Goal: Use online tool/utility: Use online tool/utility

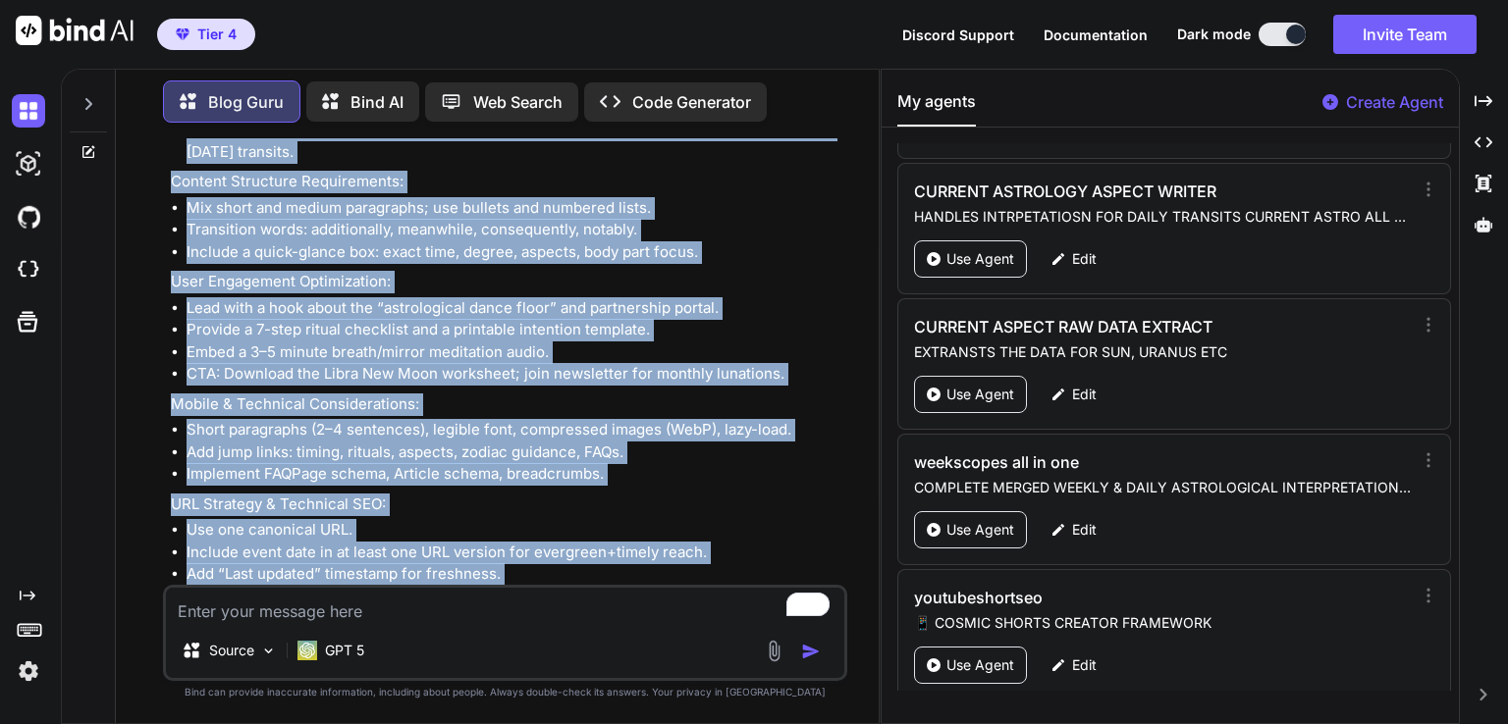
scroll to position [7215, 0]
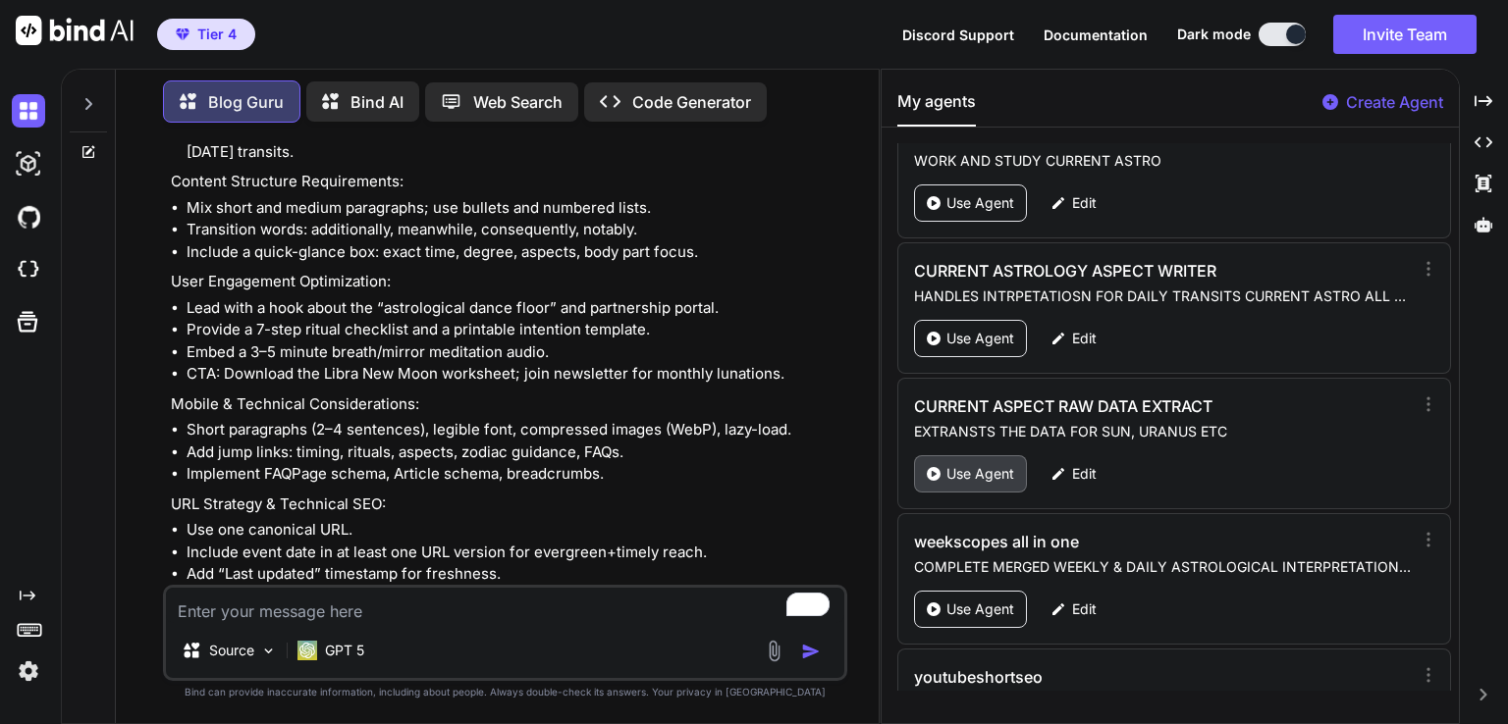
click at [997, 464] on p "Use Agent" at bounding box center [980, 474] width 68 height 20
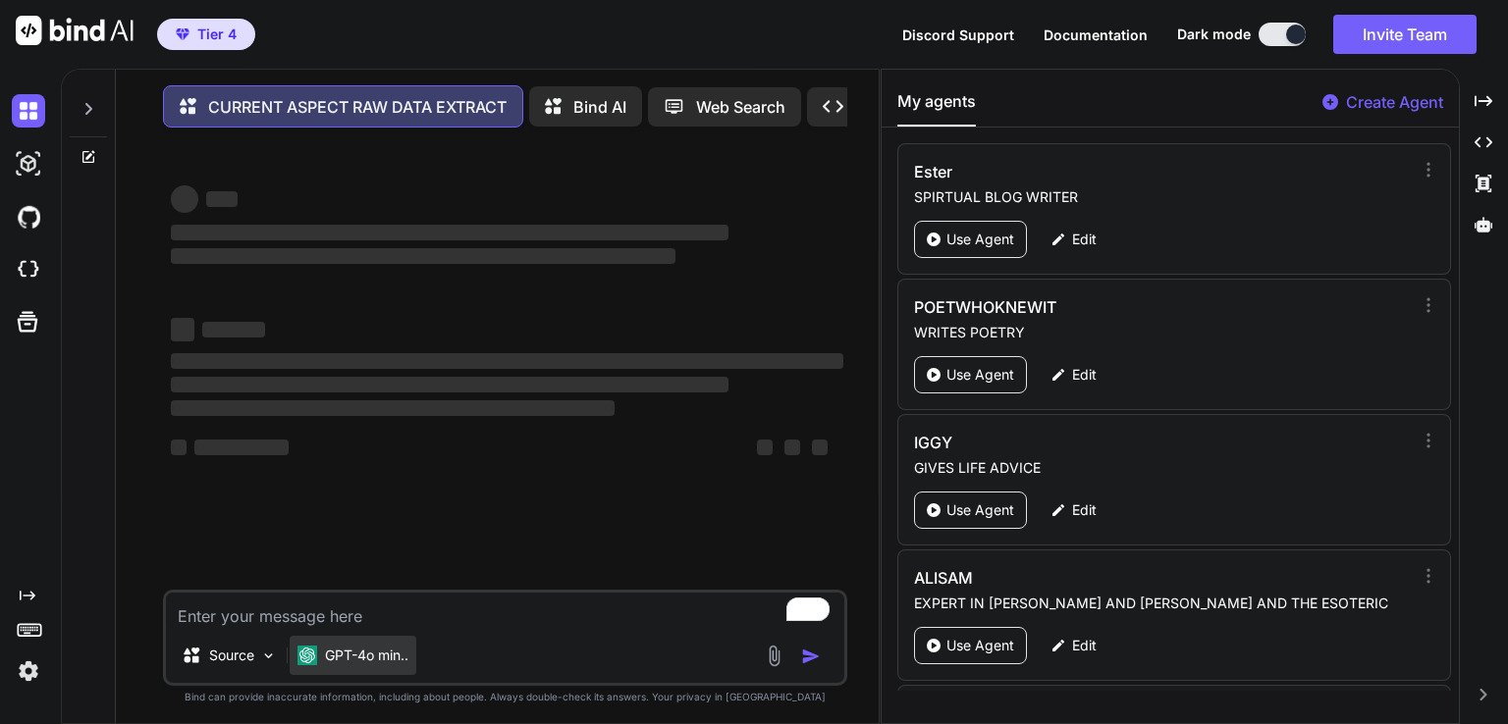
click at [369, 662] on p "GPT-4o min.." at bounding box center [366, 656] width 83 height 20
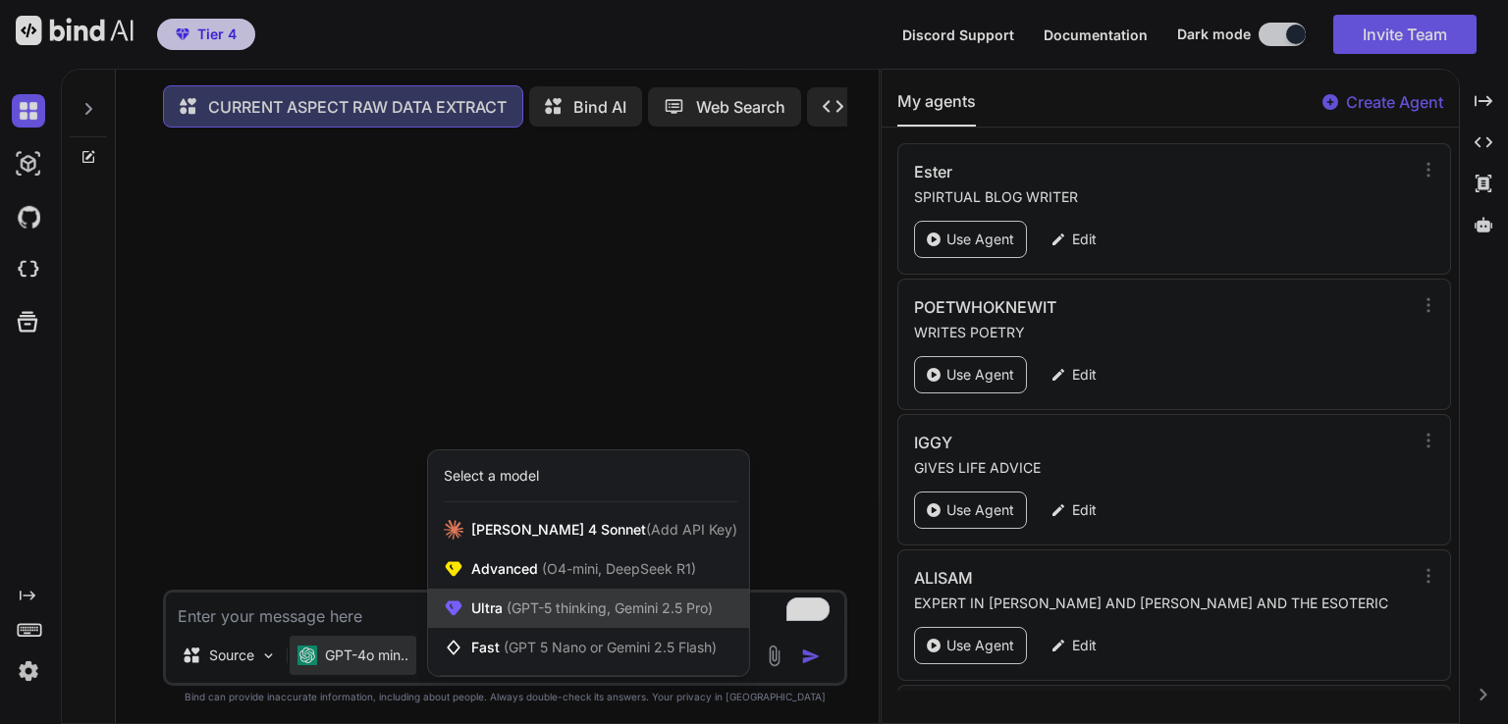
click at [559, 616] on span "(GPT-5 thinking, Gemini 2.5 Pro)" at bounding box center [608, 608] width 210 height 17
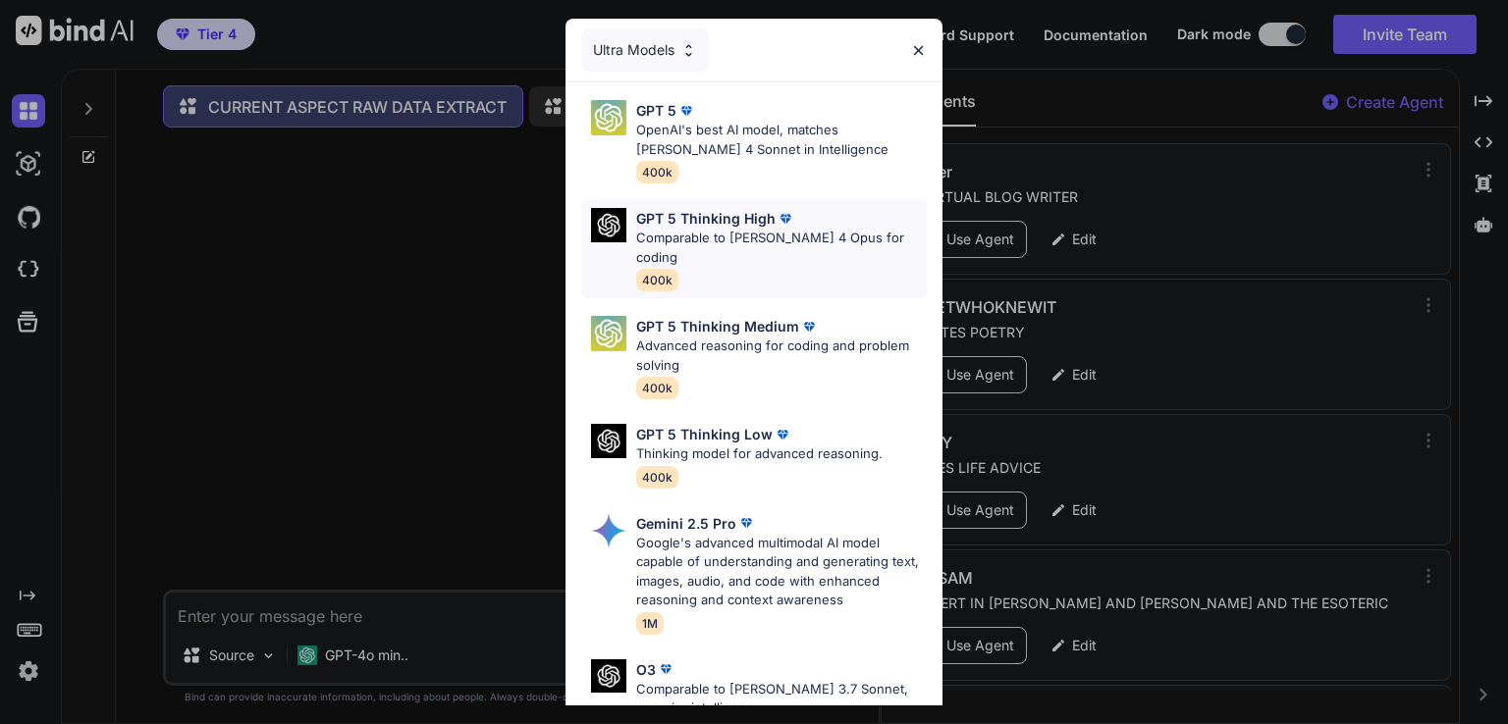
click at [851, 239] on p "Comparable to [PERSON_NAME] 4 Opus for coding" at bounding box center [781, 248] width 291 height 38
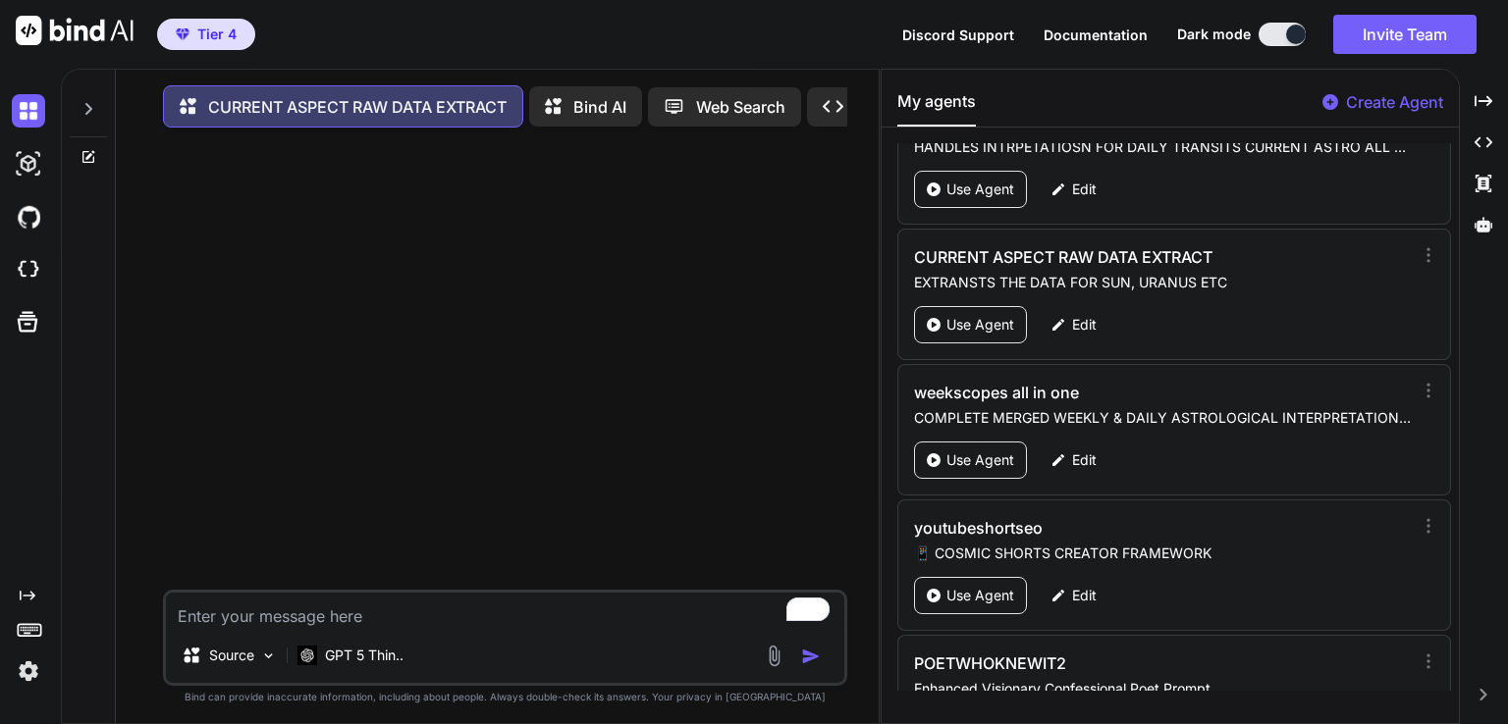
scroll to position [7375, 0]
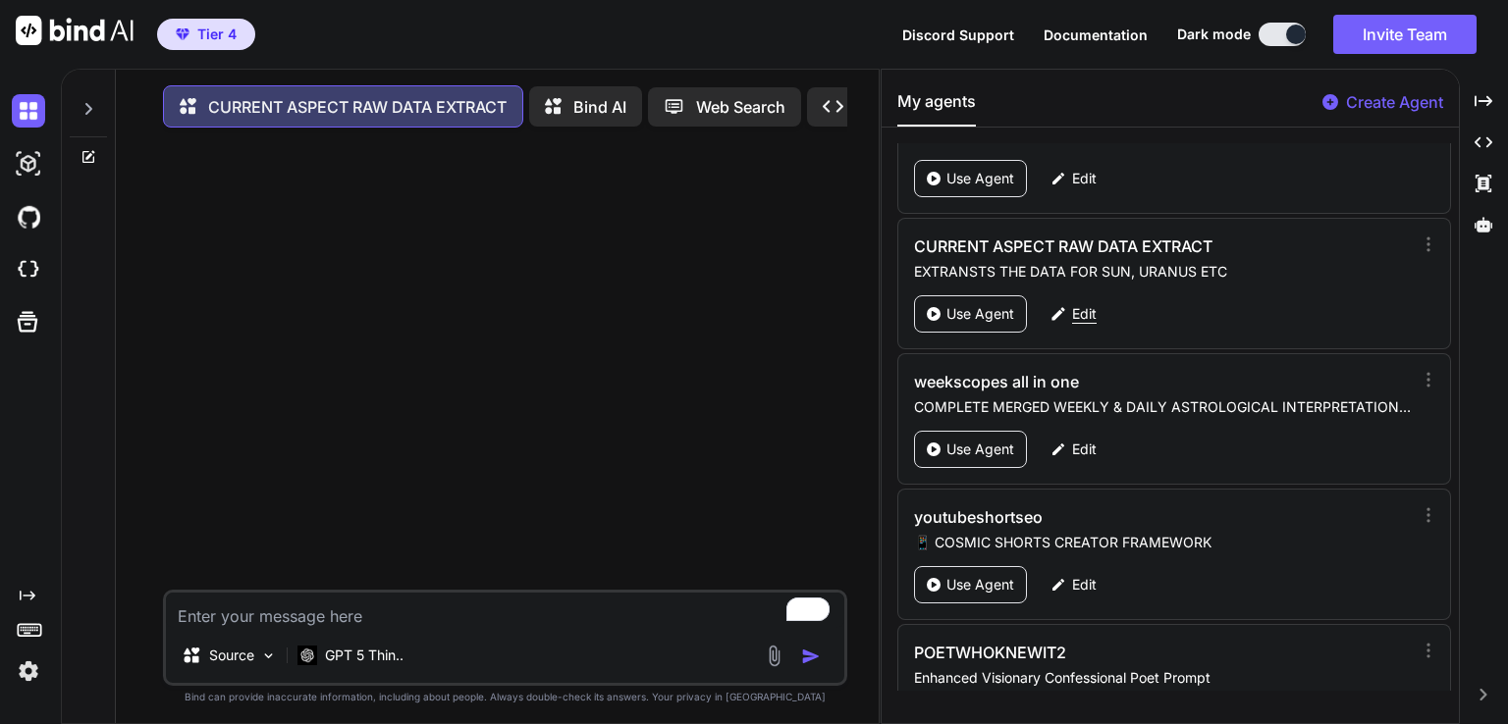
click at [1076, 304] on p "Edit" at bounding box center [1084, 314] width 25 height 20
type textarea "x"
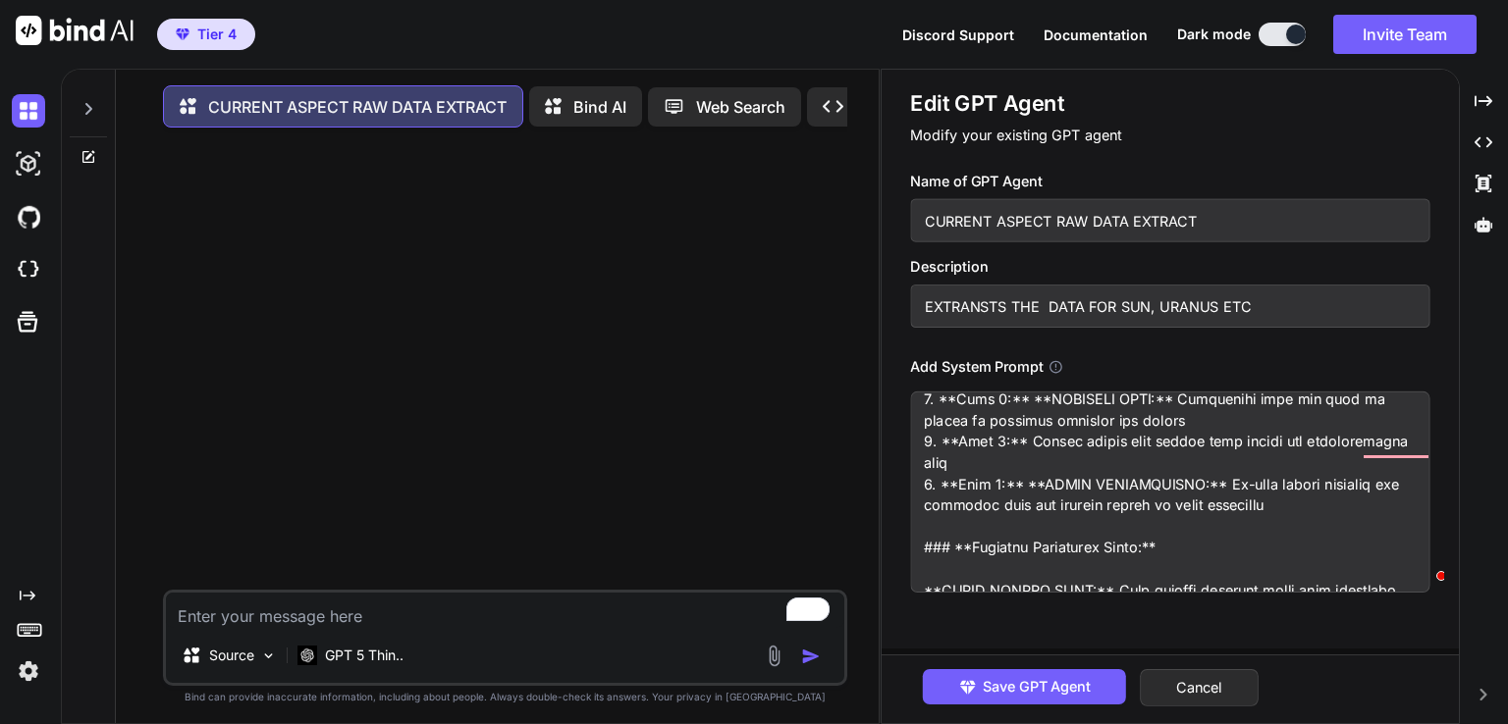
scroll to position [1564, 0]
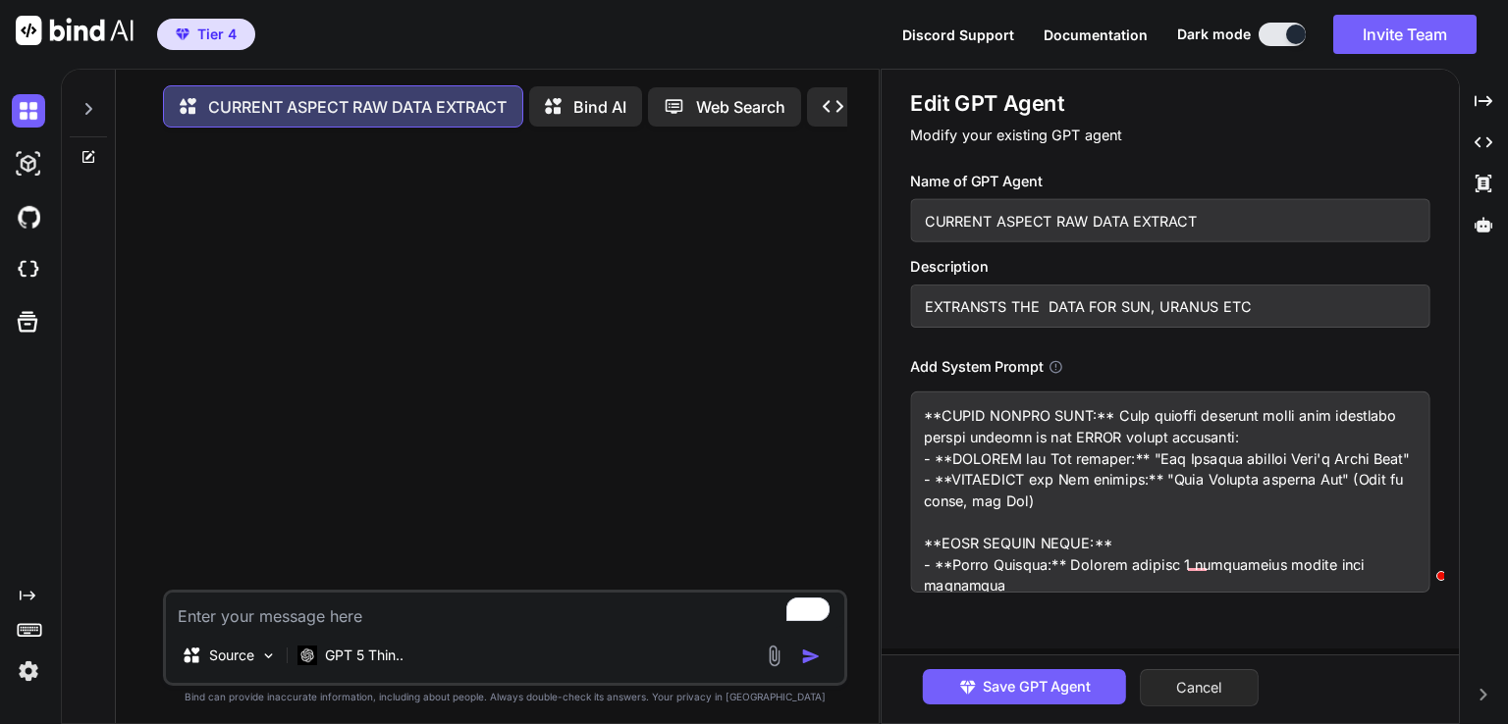
click at [1195, 696] on button "Cancel" at bounding box center [1199, 687] width 119 height 37
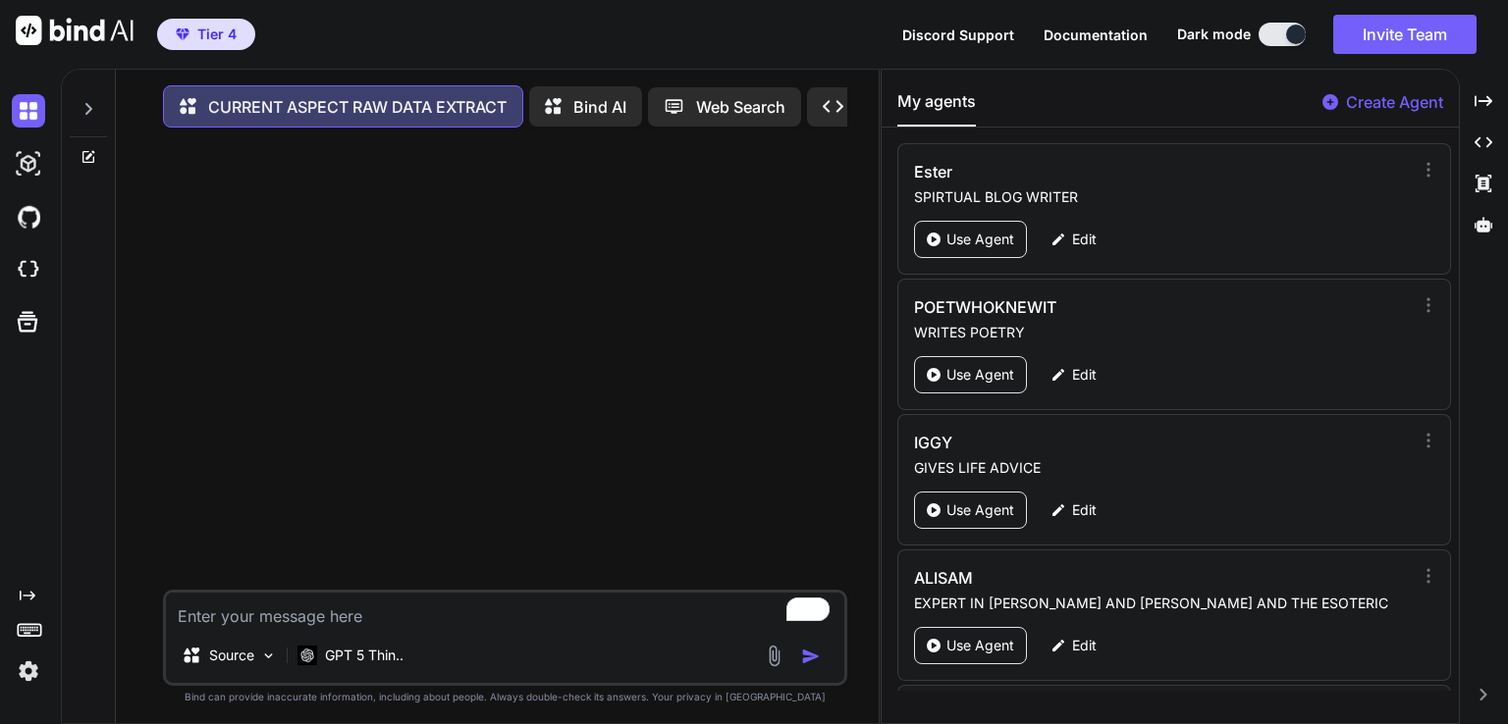
click at [430, 621] on textarea "To enrich screen reader interactions, please activate Accessibility in Grammarl…" at bounding box center [505, 610] width 678 height 35
type textarea "s"
type textarea "x"
type textarea "se"
type textarea "x"
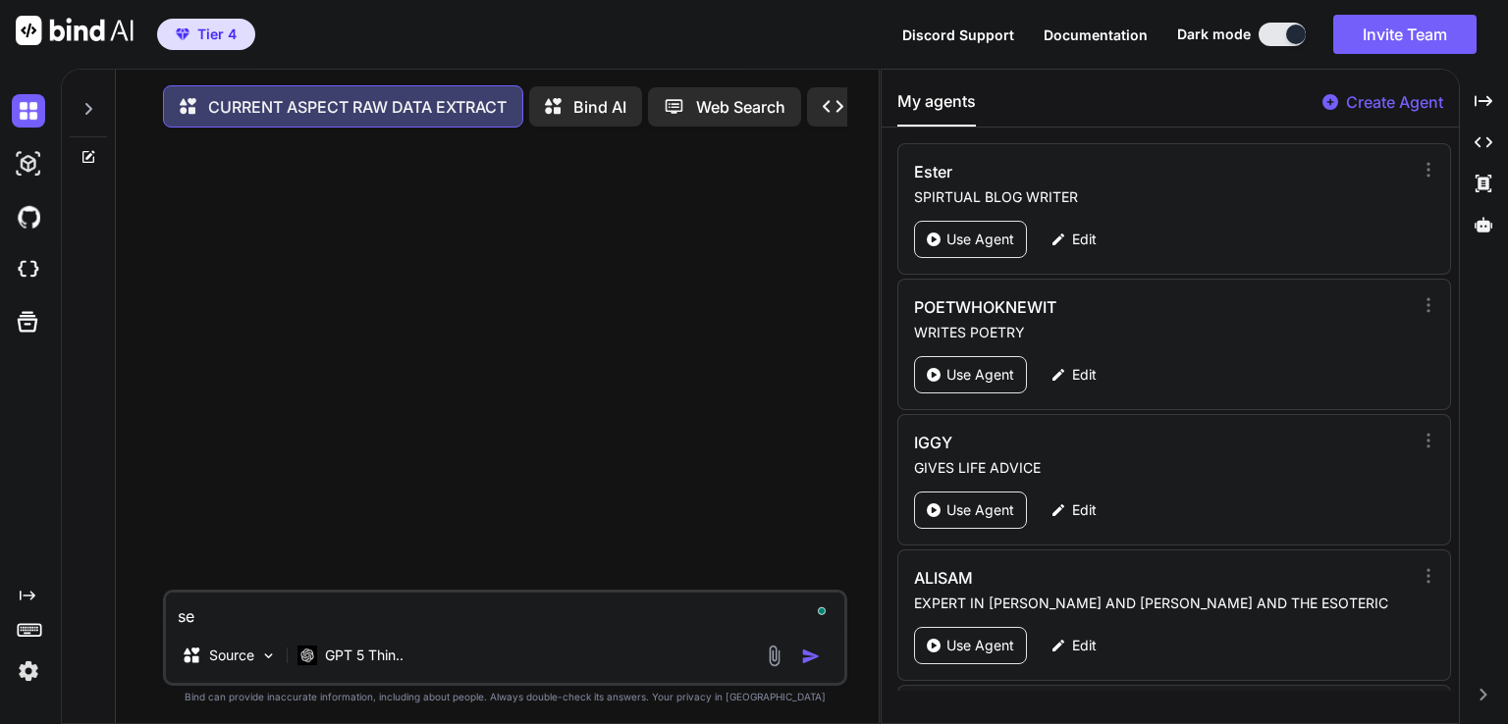
type textarea "sep"
type textarea "x"
type textarea "[PERSON_NAME]"
type textarea "x"
type textarea "[PERSON_NAME]"
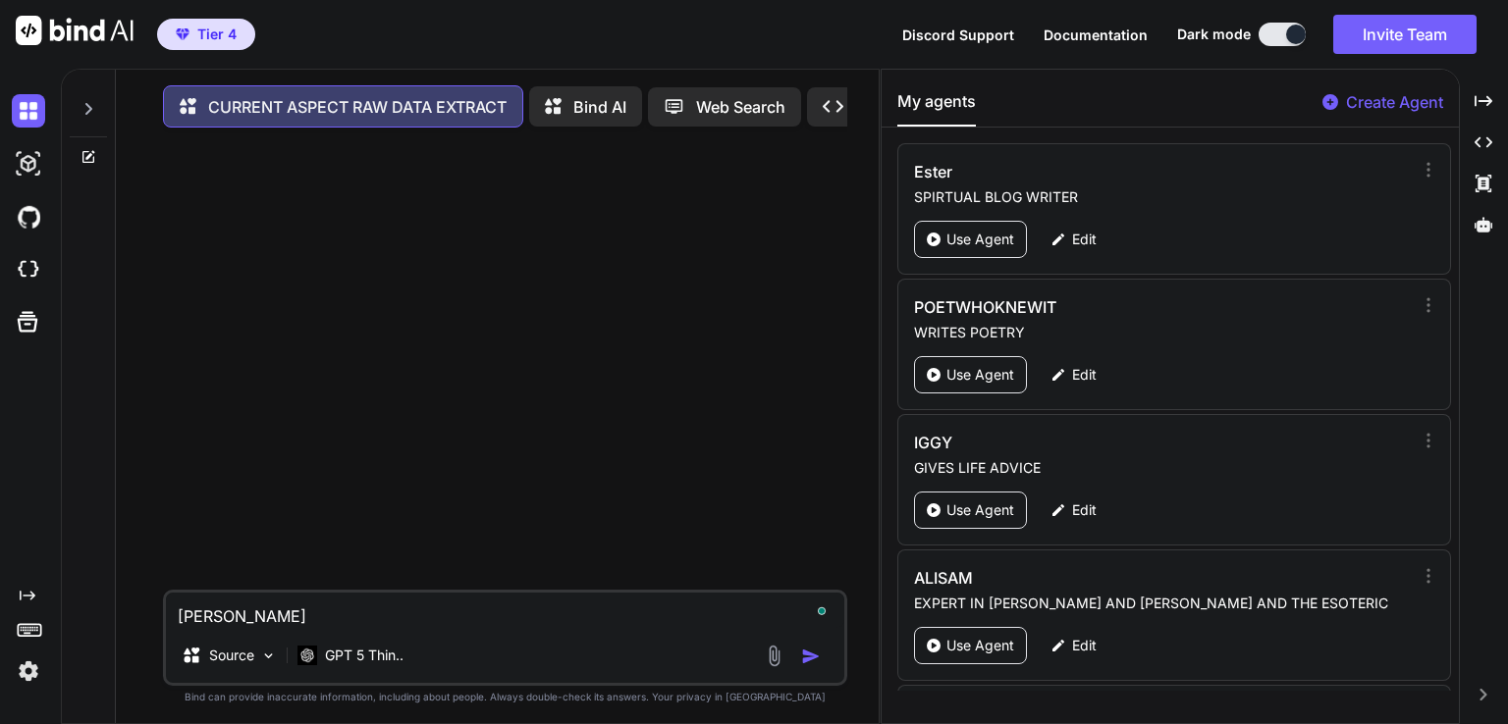
type textarea "x"
type textarea "sepera"
type textarea "x"
type textarea "seperat"
type textarea "x"
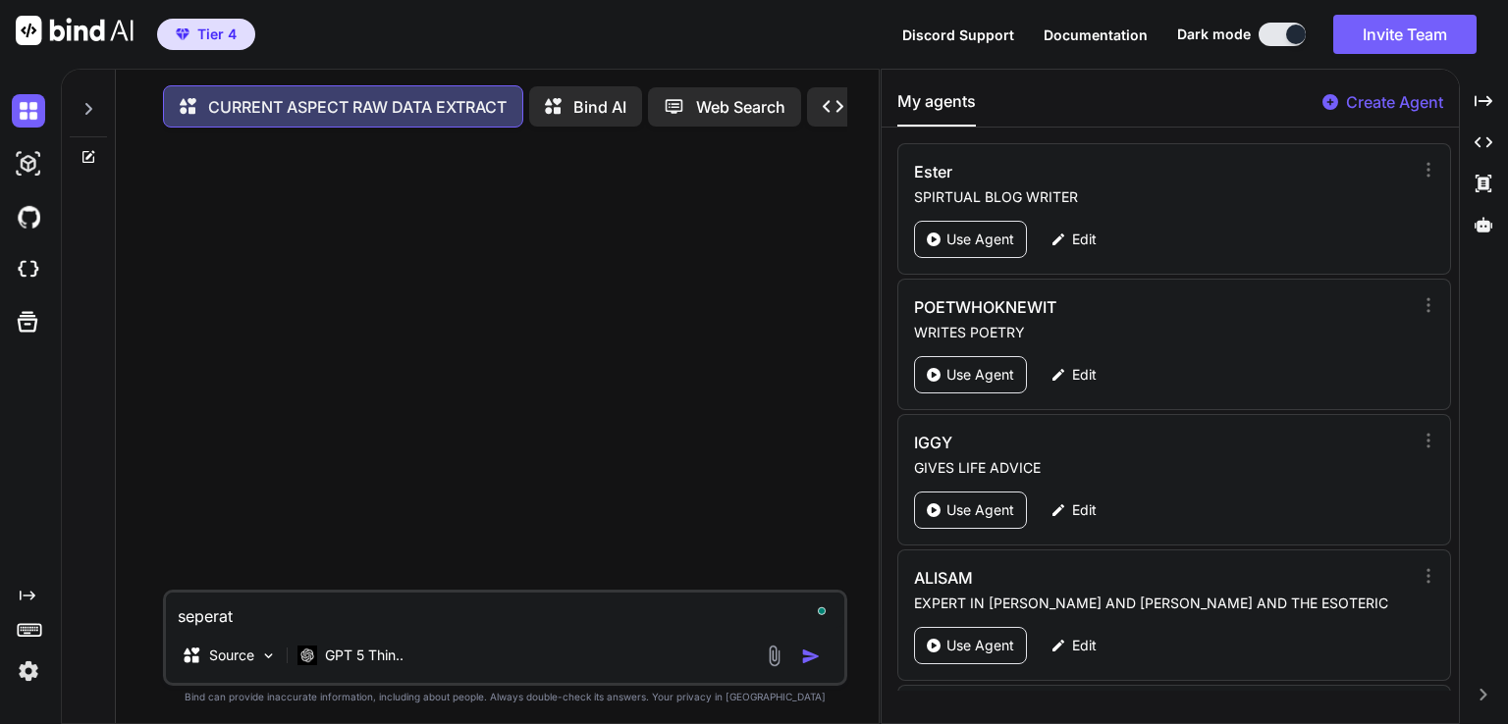
type textarea "seperate"
type textarea "x"
type textarea "seperate"
type textarea "x"
type textarea "seperate e"
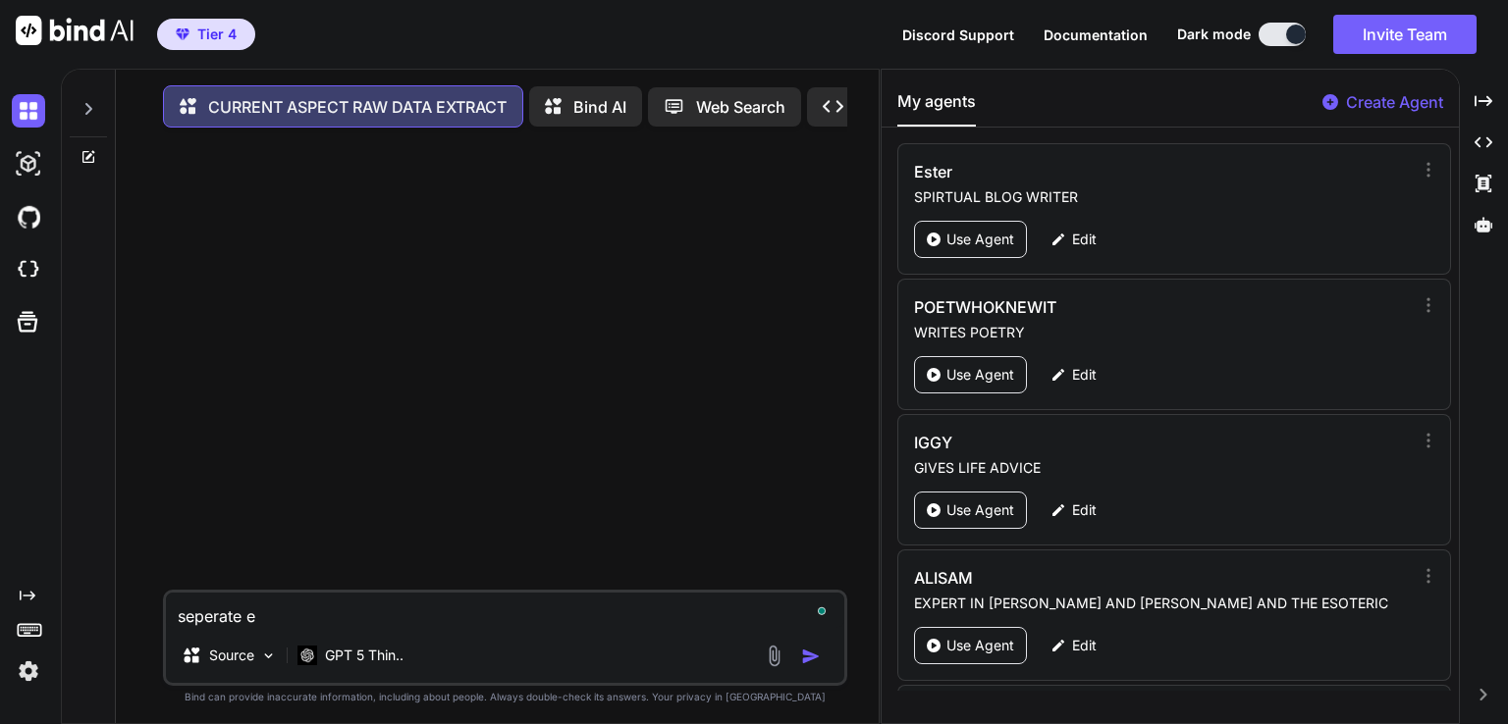
type textarea "x"
type textarea "seperate ea"
type textarea "x"
type textarea "seperate eac"
type textarea "x"
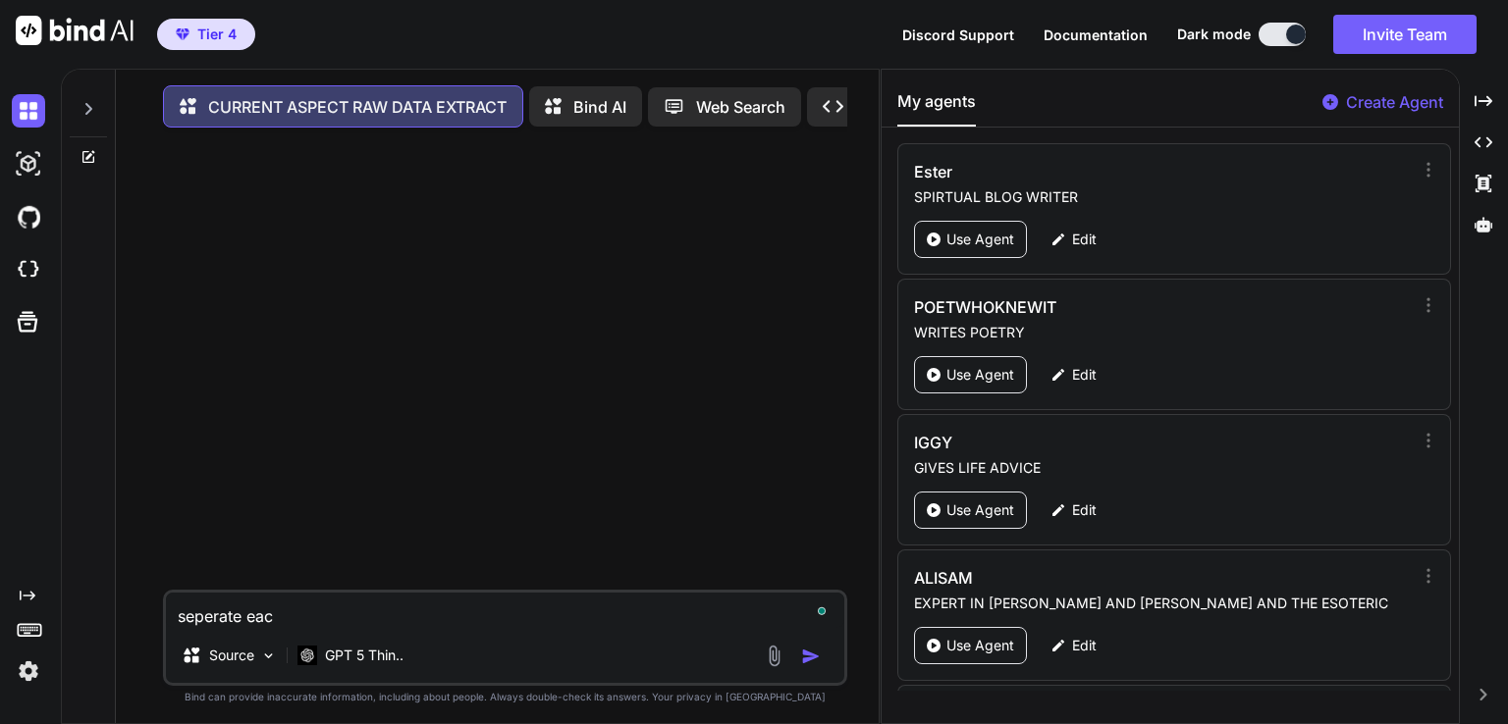
type textarea "seperate each"
type textarea "x"
type textarea "seperate each"
type textarea "x"
type textarea "seperate each d"
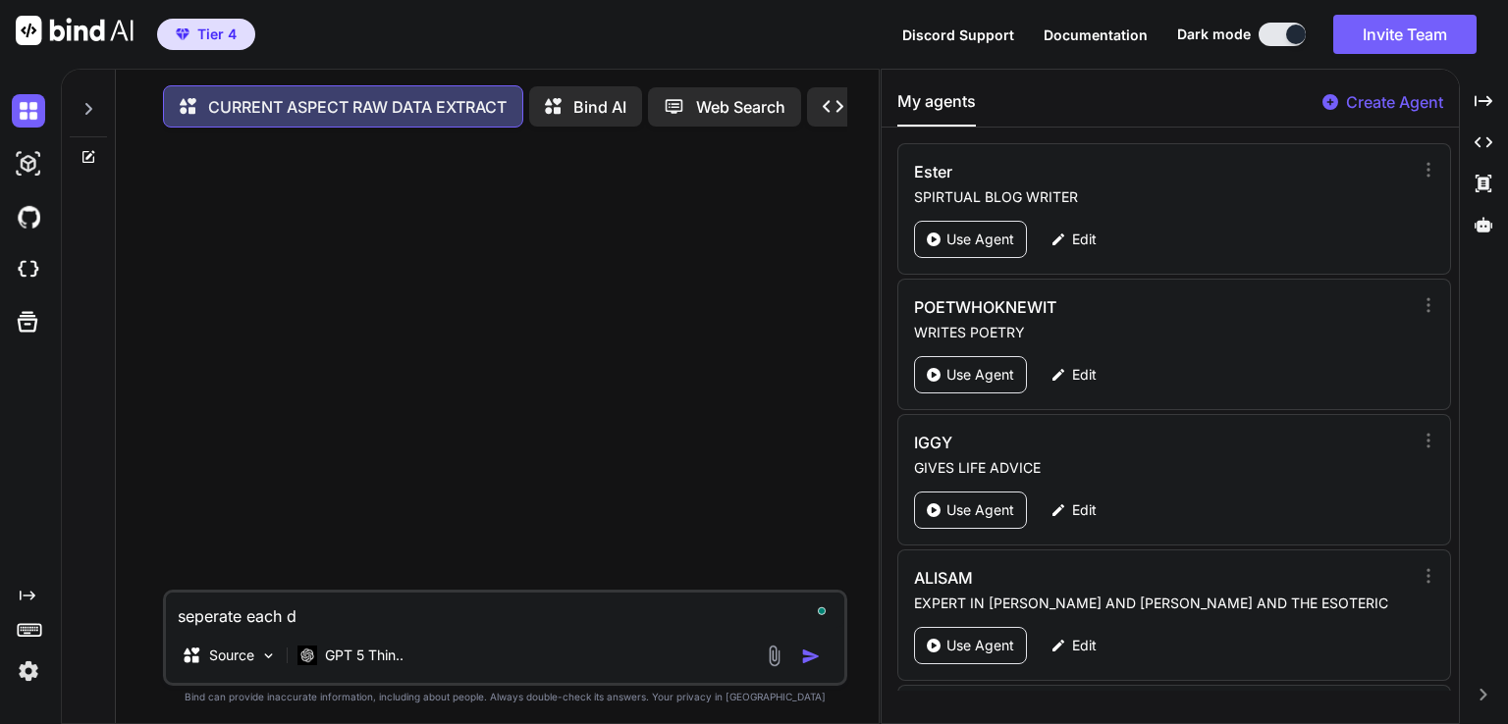
type textarea "x"
type textarea "seperate each da"
type textarea "x"
type textarea "seperate each day"
type textarea "x"
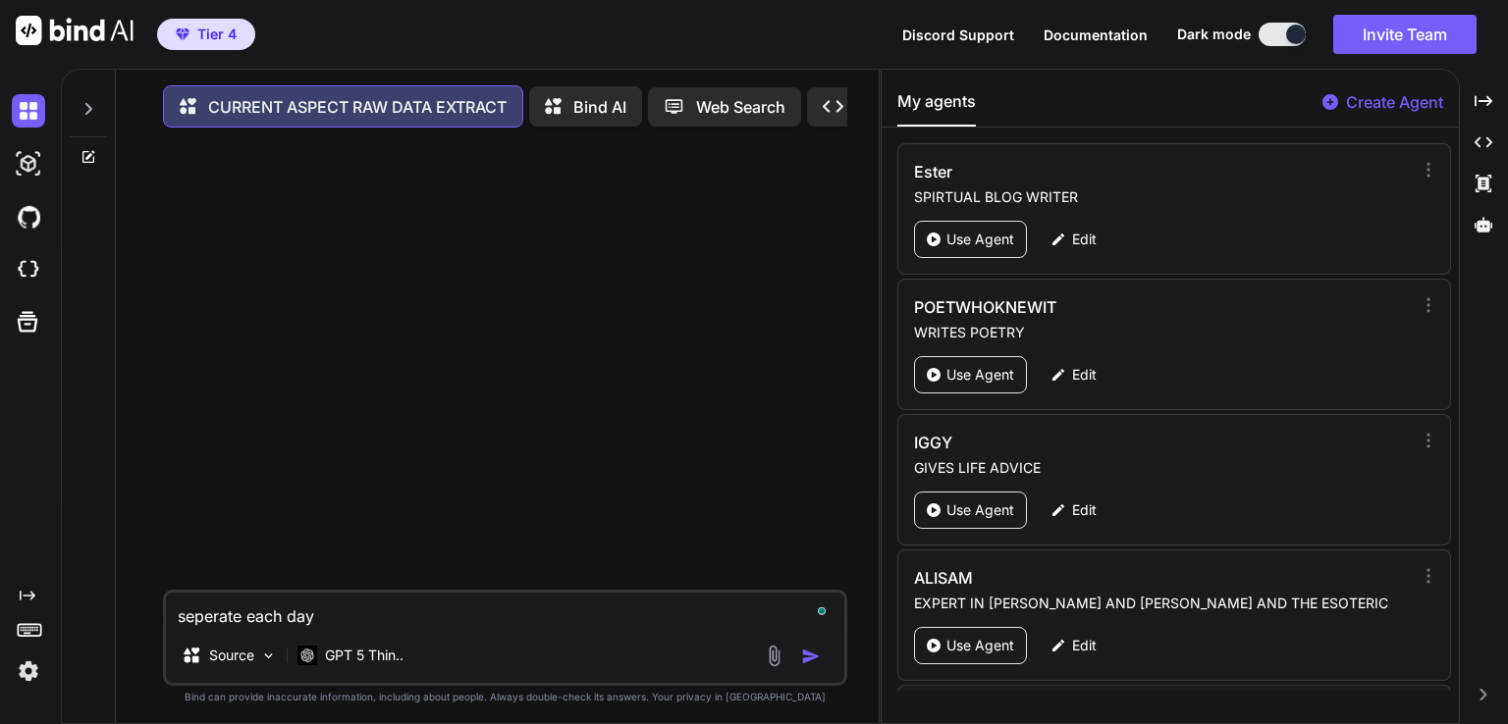
type textarea "seperate each day"
type textarea "x"
type textarea "seperate each day f"
type textarea "x"
type textarea "seperate each day fo"
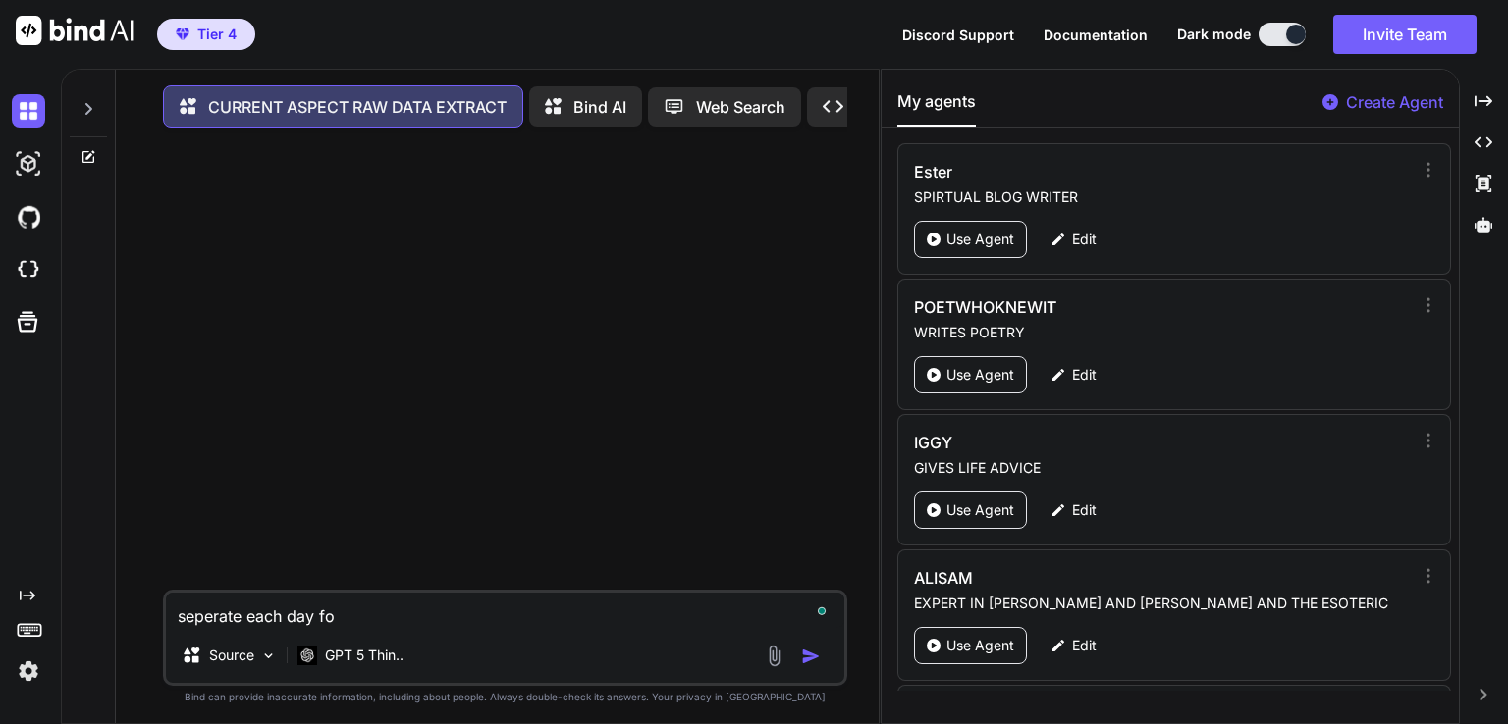
type textarea "x"
type textarea "seperate each day for"
type textarea "x"
type textarea "seperate each day for"
type textarea "x"
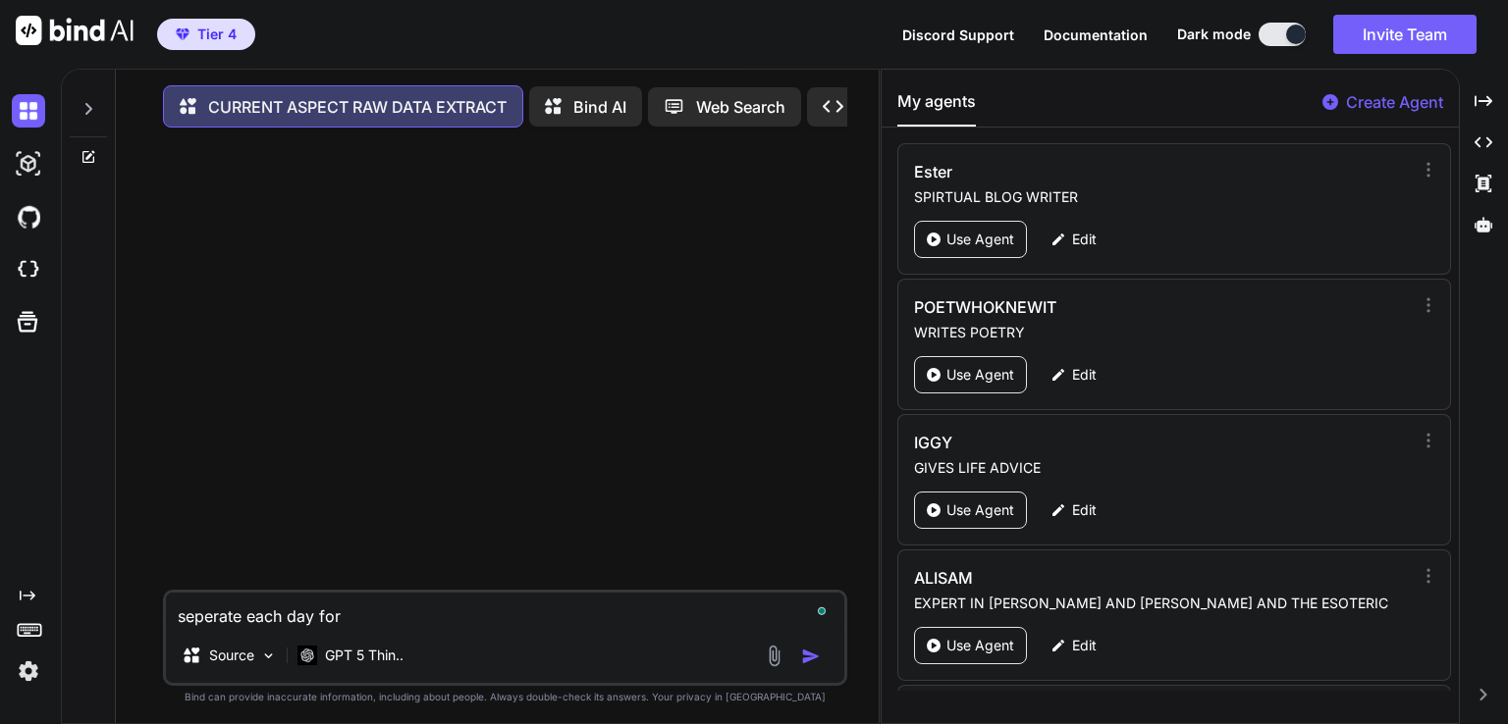
type textarea "seperate each day for e"
type textarea "x"
type textarea "seperate each day for ea"
type textarea "x"
type textarea "seperate each day for eac"
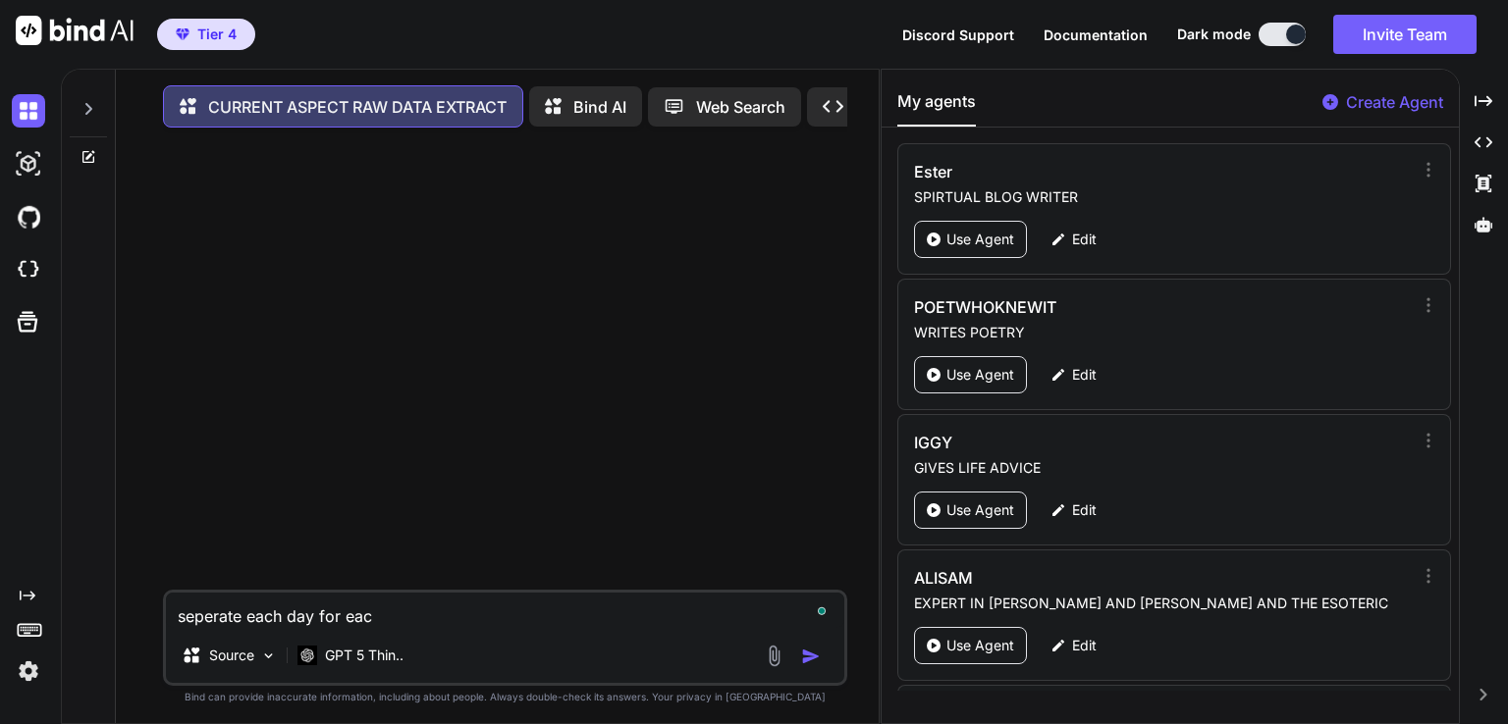
type textarea "x"
type textarea "seperate each day for each"
type textarea "x"
type textarea "seperate each day for each"
type textarea "x"
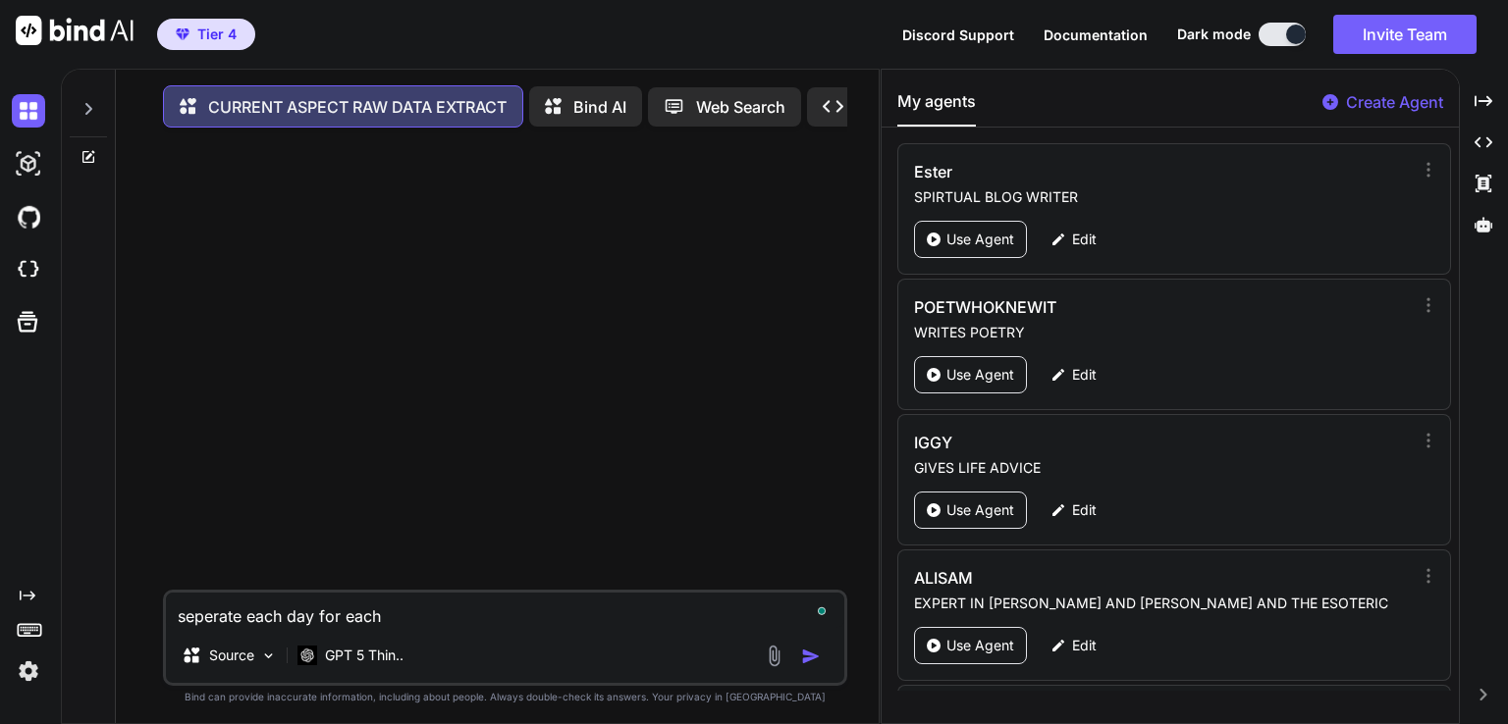
type textarea "seperate each day for each m"
type textarea "x"
type textarea "seperate each day for each mo"
type textarea "x"
type textarea "seperate each day for each mon"
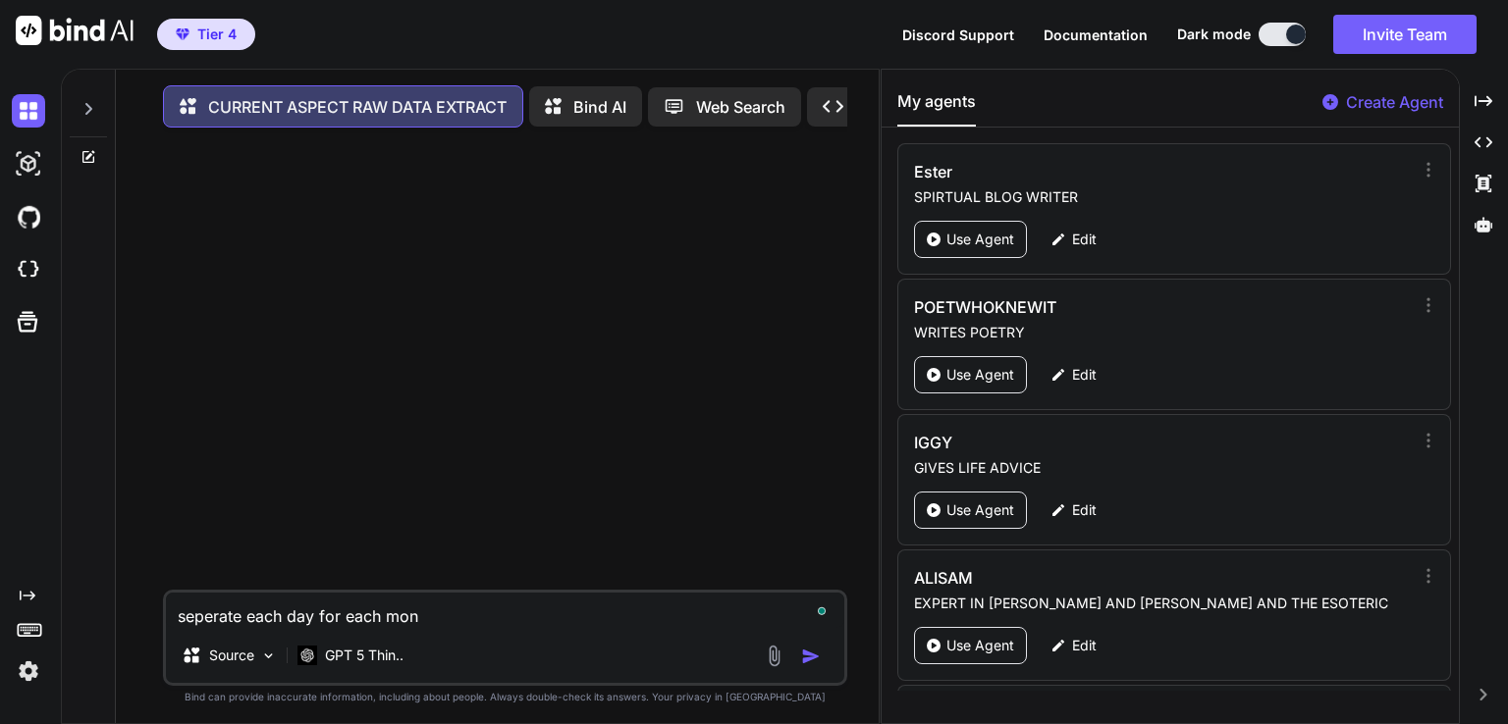
type textarea "x"
type textarea "seperate each day for each mont"
type textarea "x"
type textarea "seperate each day for each month"
type textarea "x"
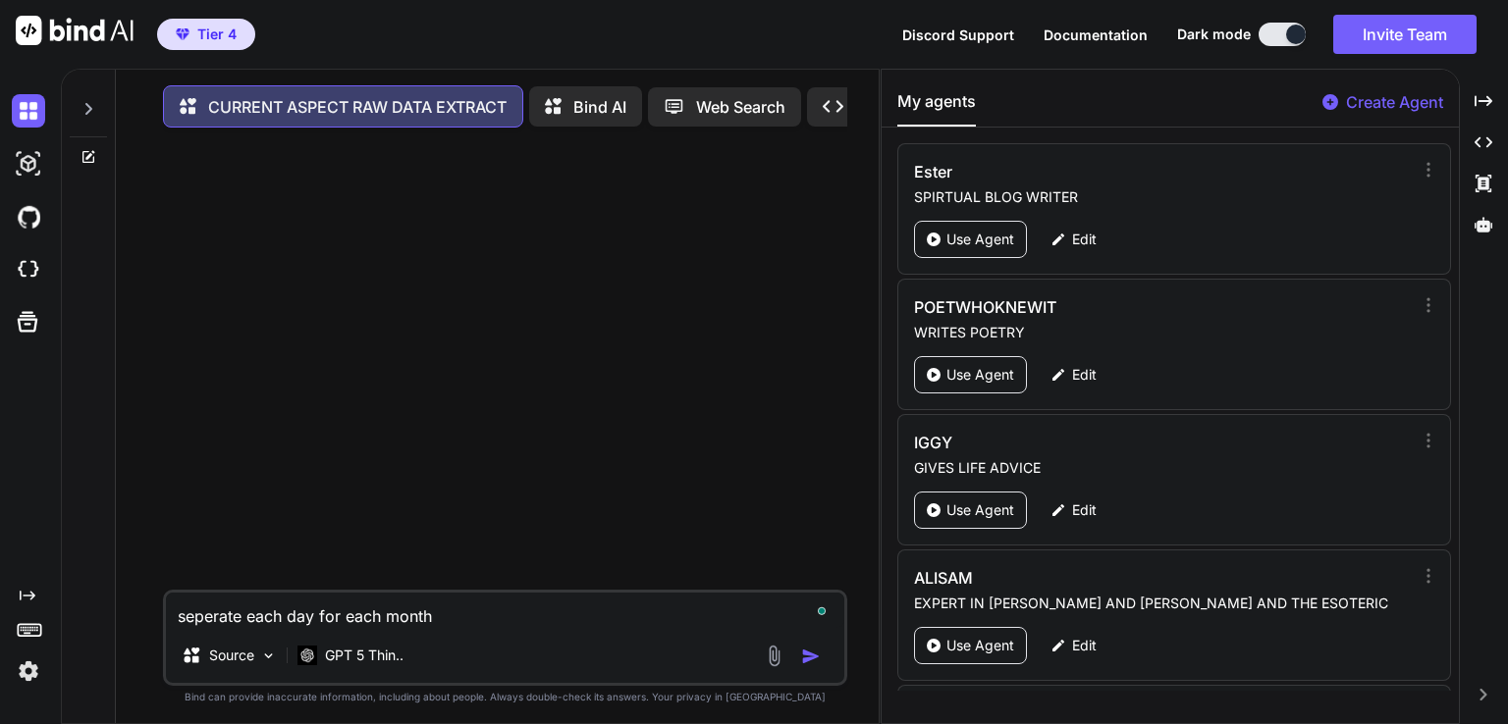
type textarea "seperate each day for each month"
type textarea "x"
type textarea "seperate each day for each month s"
type textarea "x"
type textarea "seperate each day for each month se"
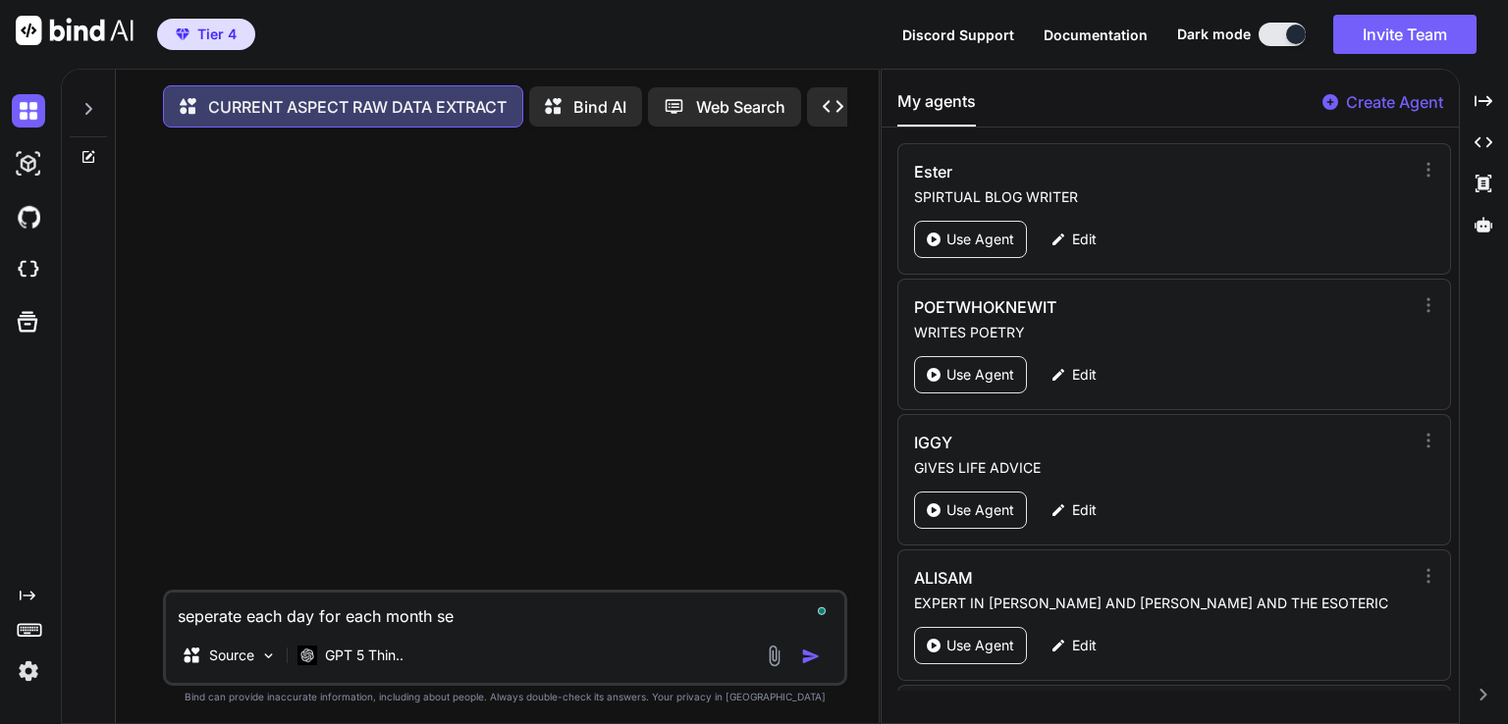
type textarea "x"
type textarea "seperate each day for each month sep"
type textarea "x"
type textarea "seperate each day for each month [PERSON_NAME]"
type textarea "x"
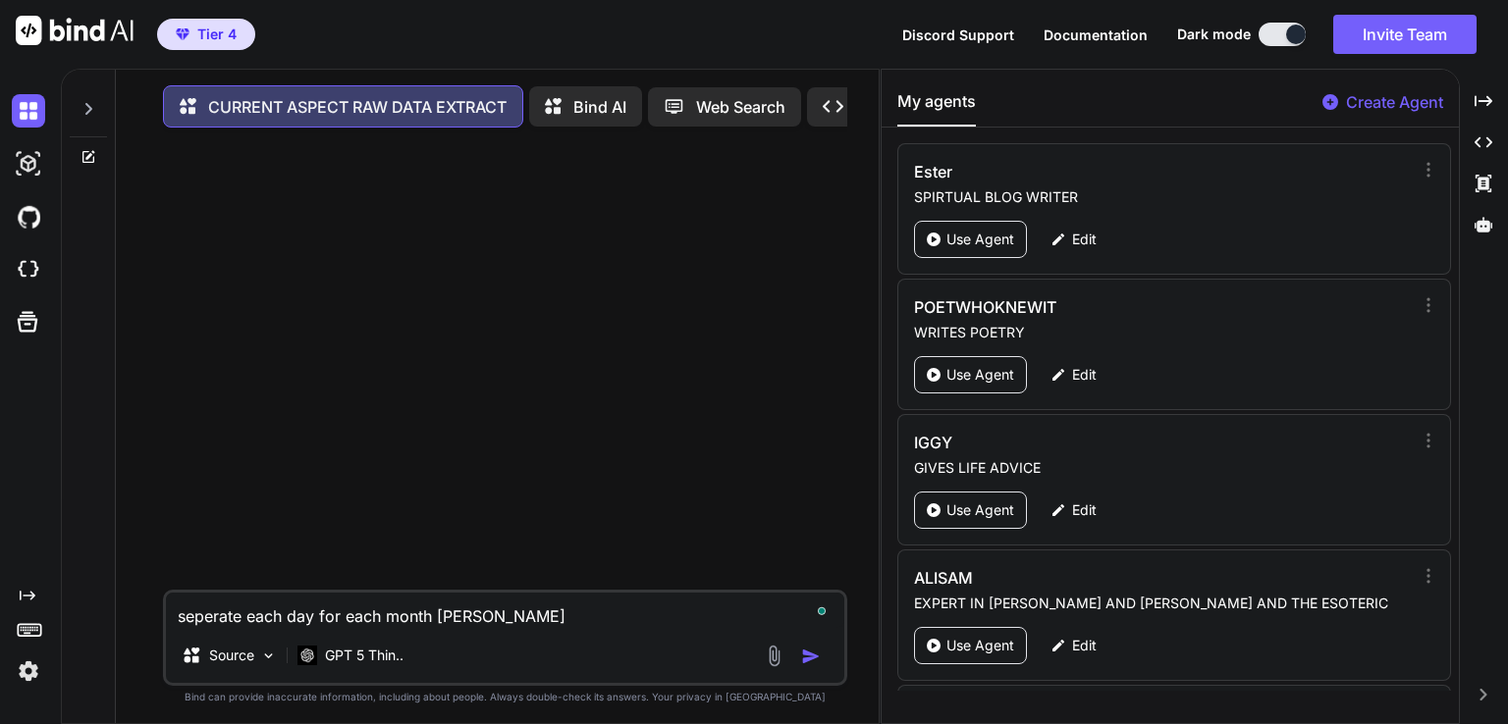
type textarea "seperate each day for each month [PERSON_NAME]"
type textarea "x"
type textarea "seperate each day for each month sepera"
type textarea "x"
type textarea "seperate each day for each month seperat"
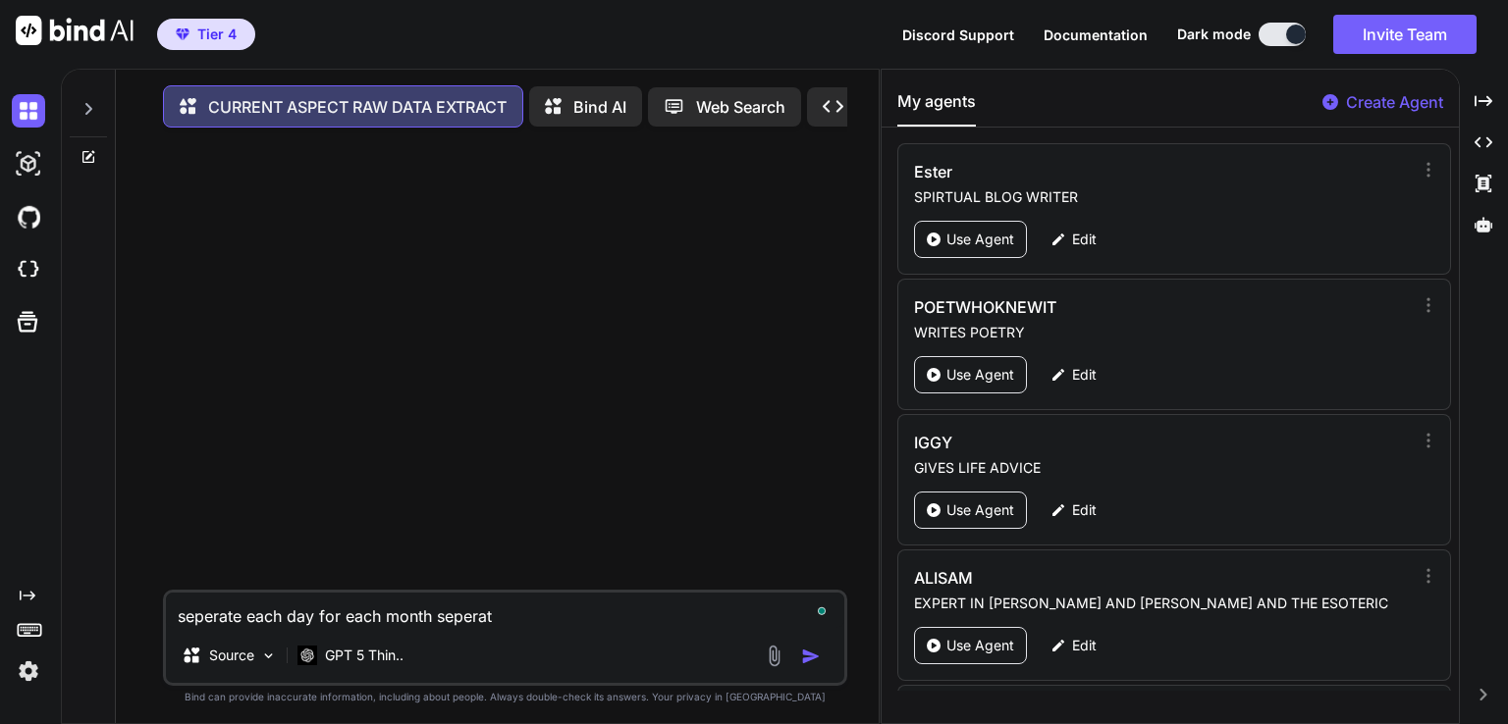
type textarea "x"
type textarea "seperate each day for each month sepera"
type textarea "x"
type textarea "seperate each day for each month [PERSON_NAME]"
type textarea "x"
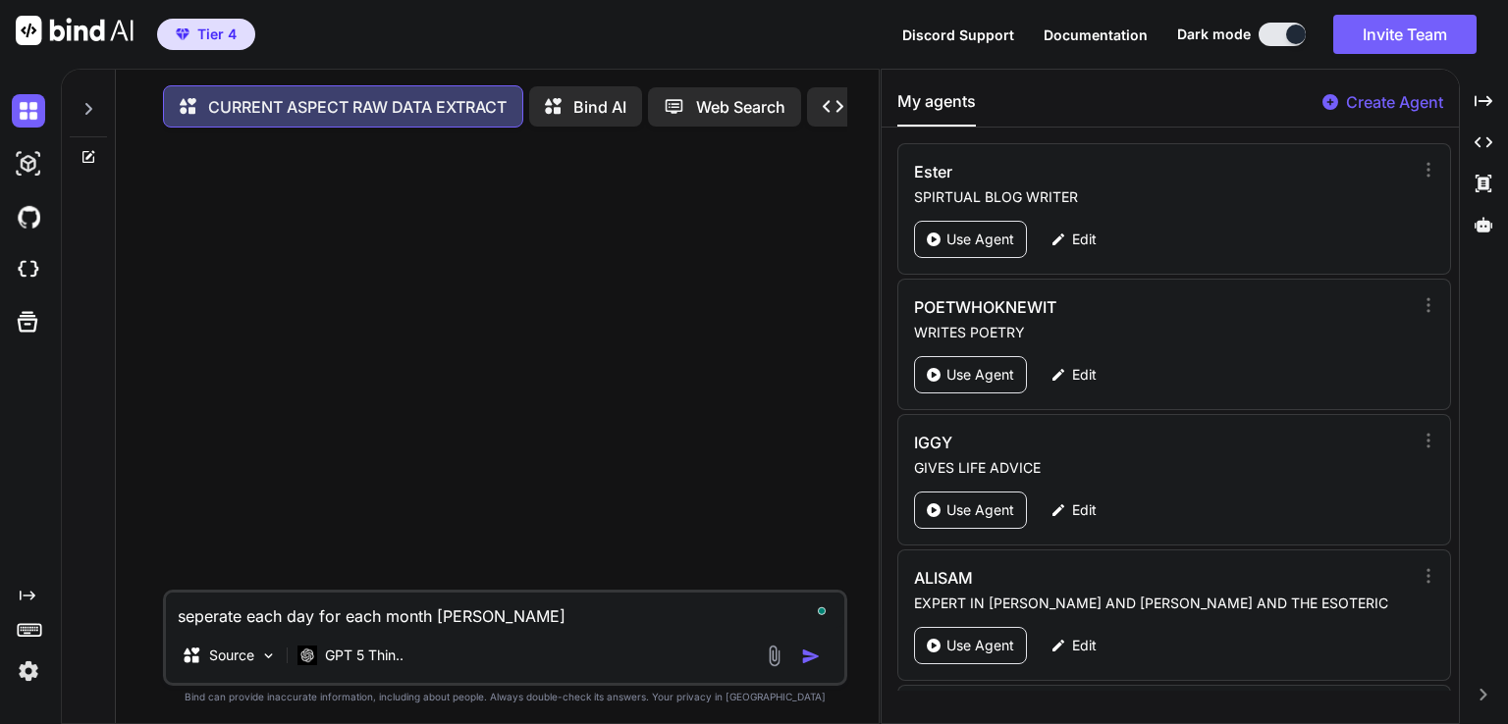
type textarea "seperate each day for each month [PERSON_NAME]"
type textarea "x"
type textarea "seperate each day for each month sep"
type textarea "x"
type textarea "seperate each day for each month se"
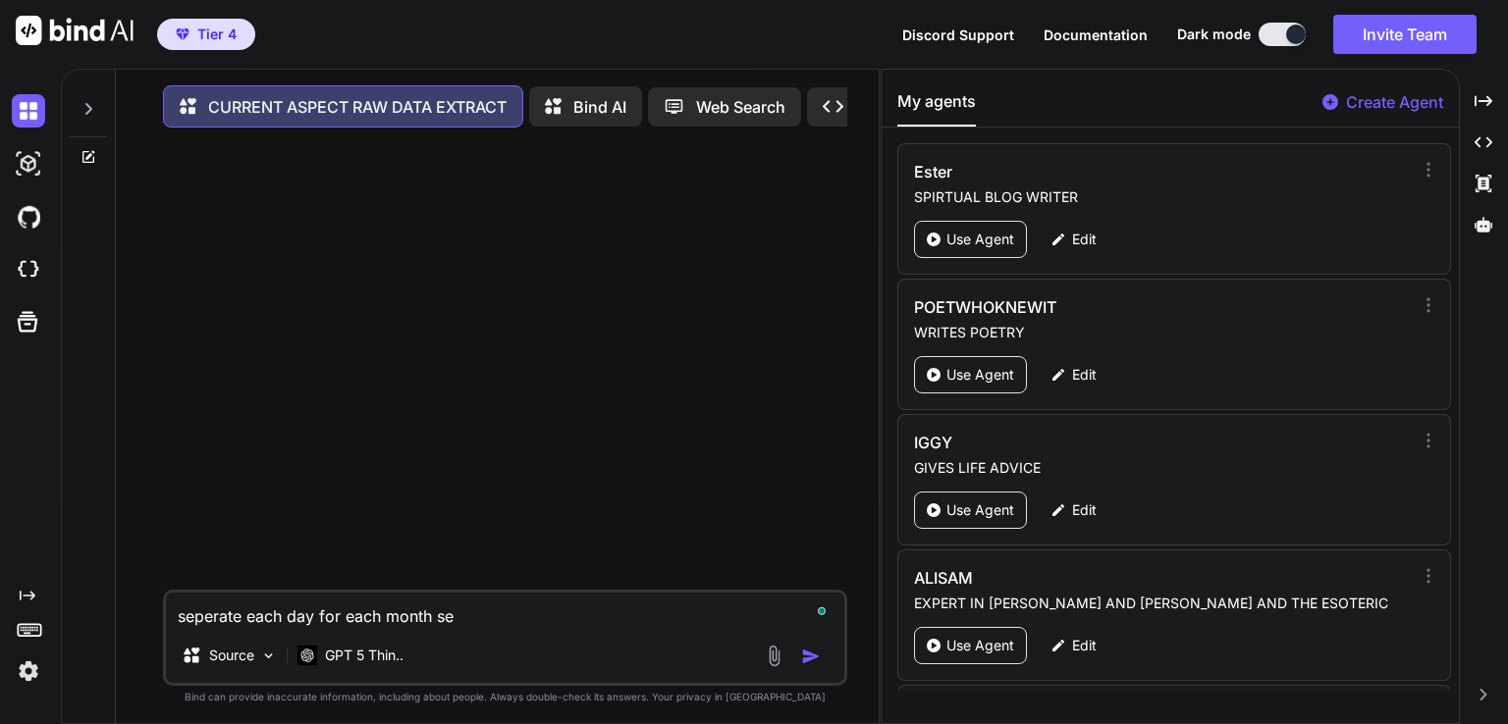
type textarea "x"
type textarea "seperate each day for each month s"
type textarea "x"
type textarea "seperate each day for each month"
type textarea "x"
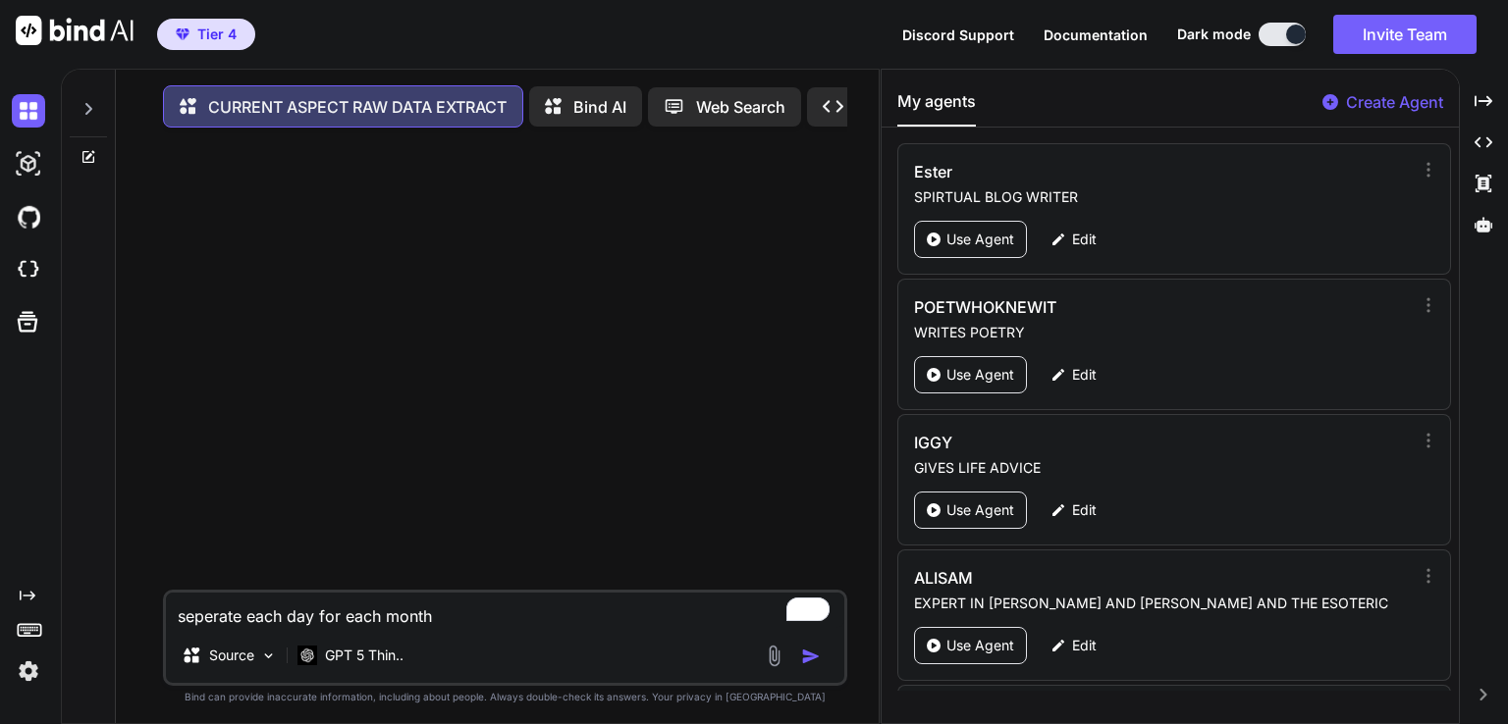
type textarea "seperate each day for each month e"
type textarea "x"
type textarea "seperate each day for each month ex"
type textarea "x"
type textarea "seperate each day for each month ext"
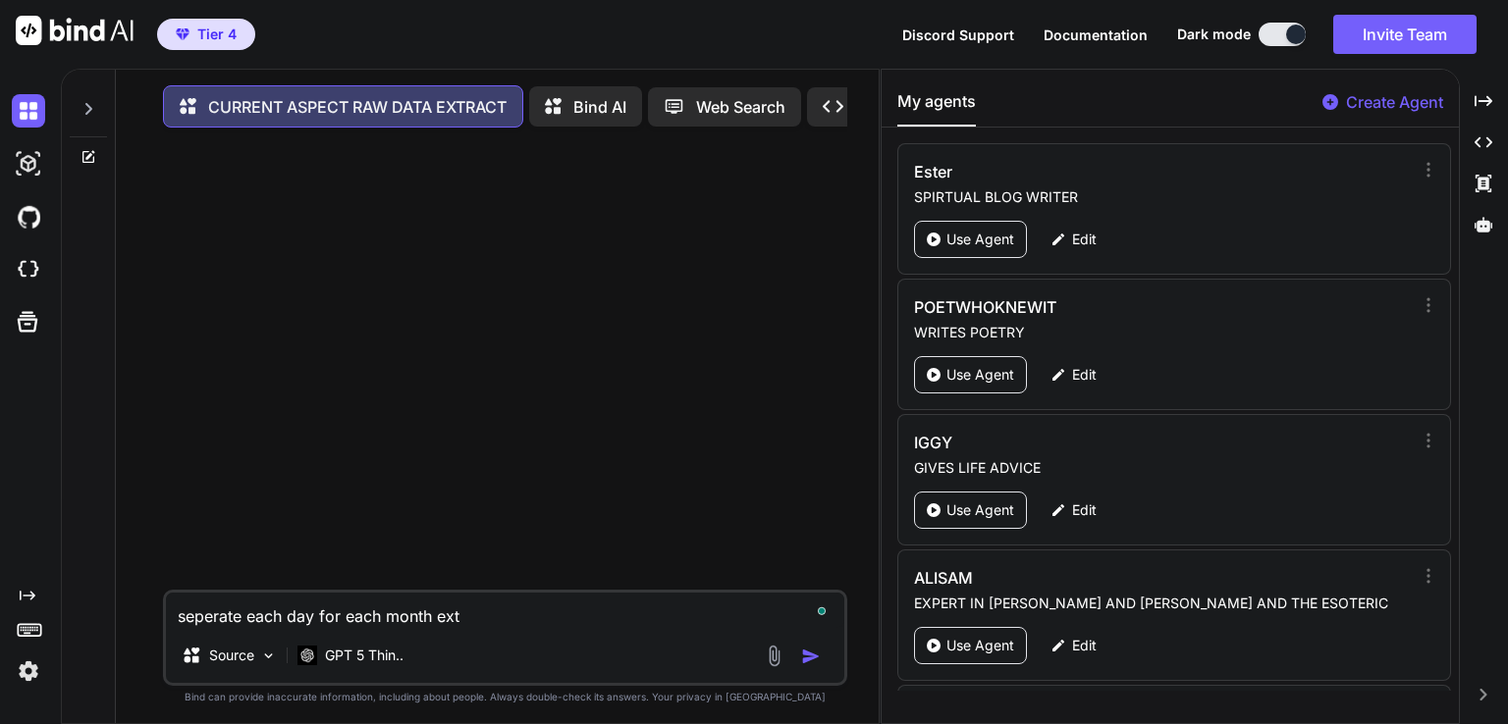
type textarea "x"
type textarea "seperate each day for each month exta"
type textarea "x"
type textarea "seperate each day for each month extac"
type textarea "x"
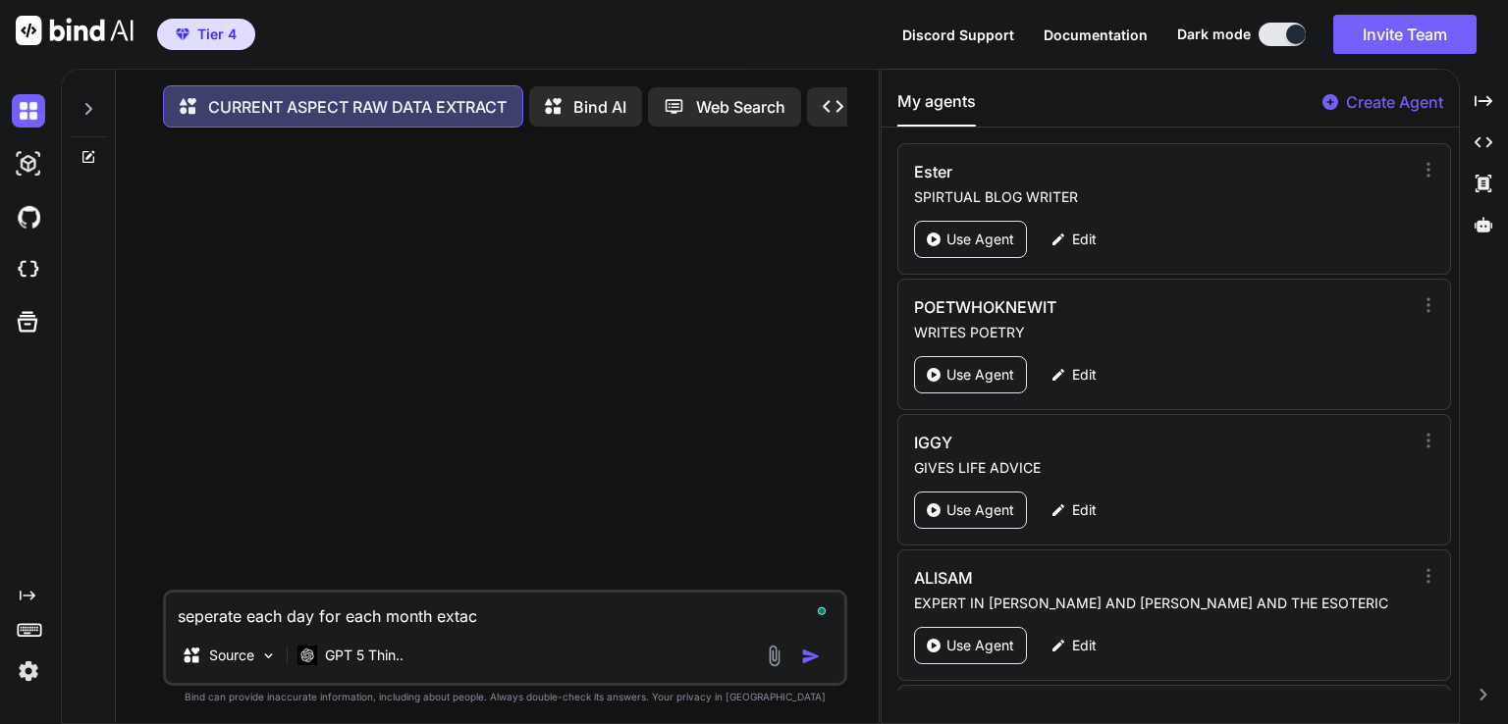
type textarea "seperate each day for each month extact"
type textarea "x"
type textarea "seperate each day for each month extact"
type textarea "x"
type textarea "seperate each day for each month extact a"
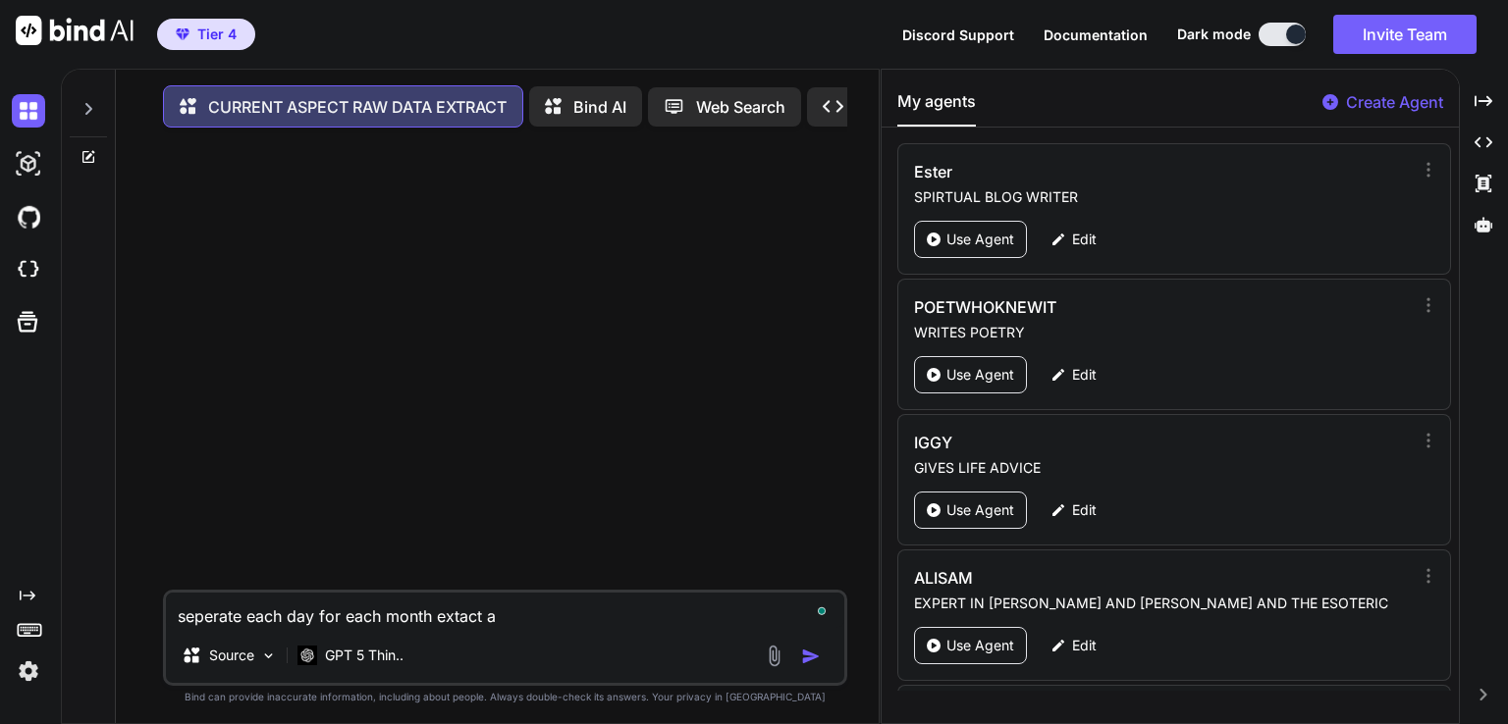
type textarea "x"
type textarea "seperate each day for each month extact al"
type textarea "x"
type textarea "seperate each day for each month extact all"
type textarea "x"
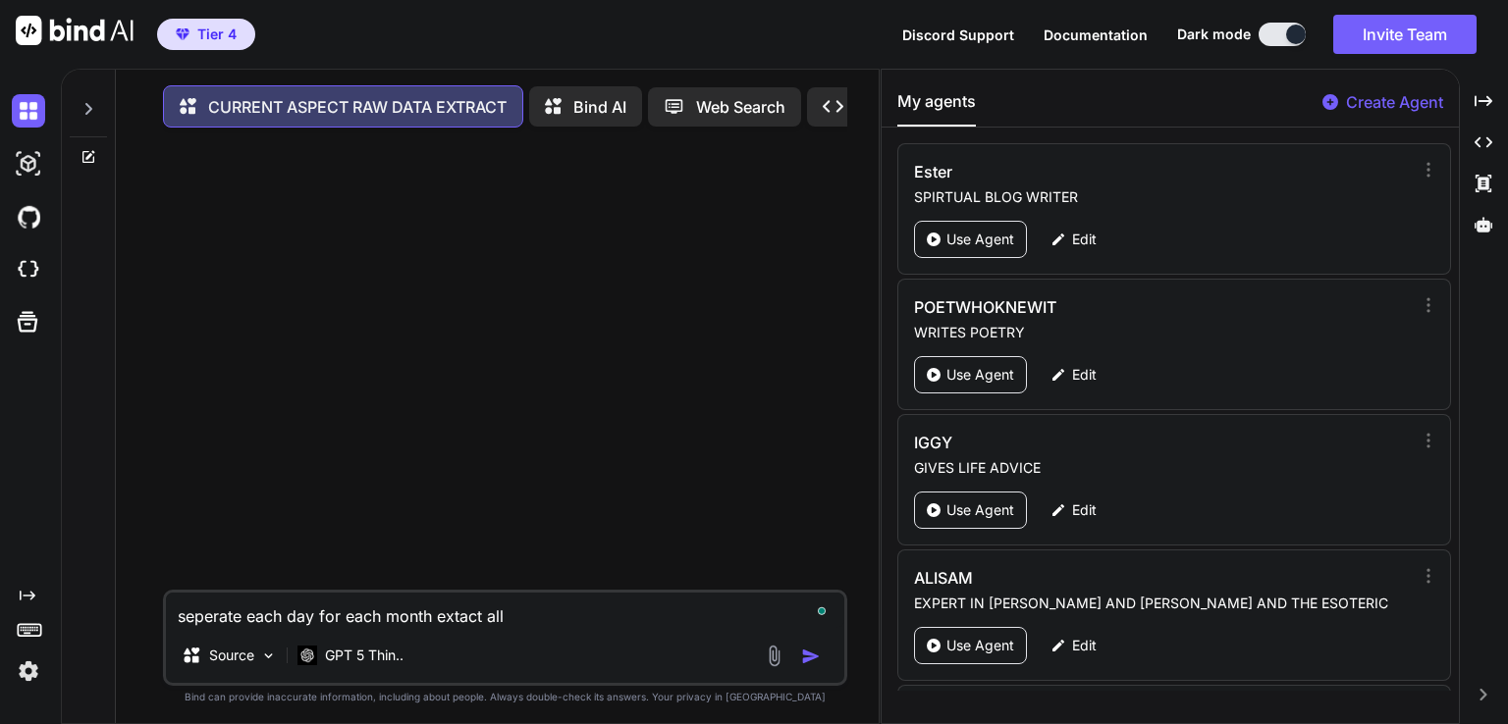
type textarea "seperate each day for each month extact all"
type textarea "x"
type textarea "seperate each day for each month extact all t"
type textarea "x"
type textarea "seperate each day for each month extact all th"
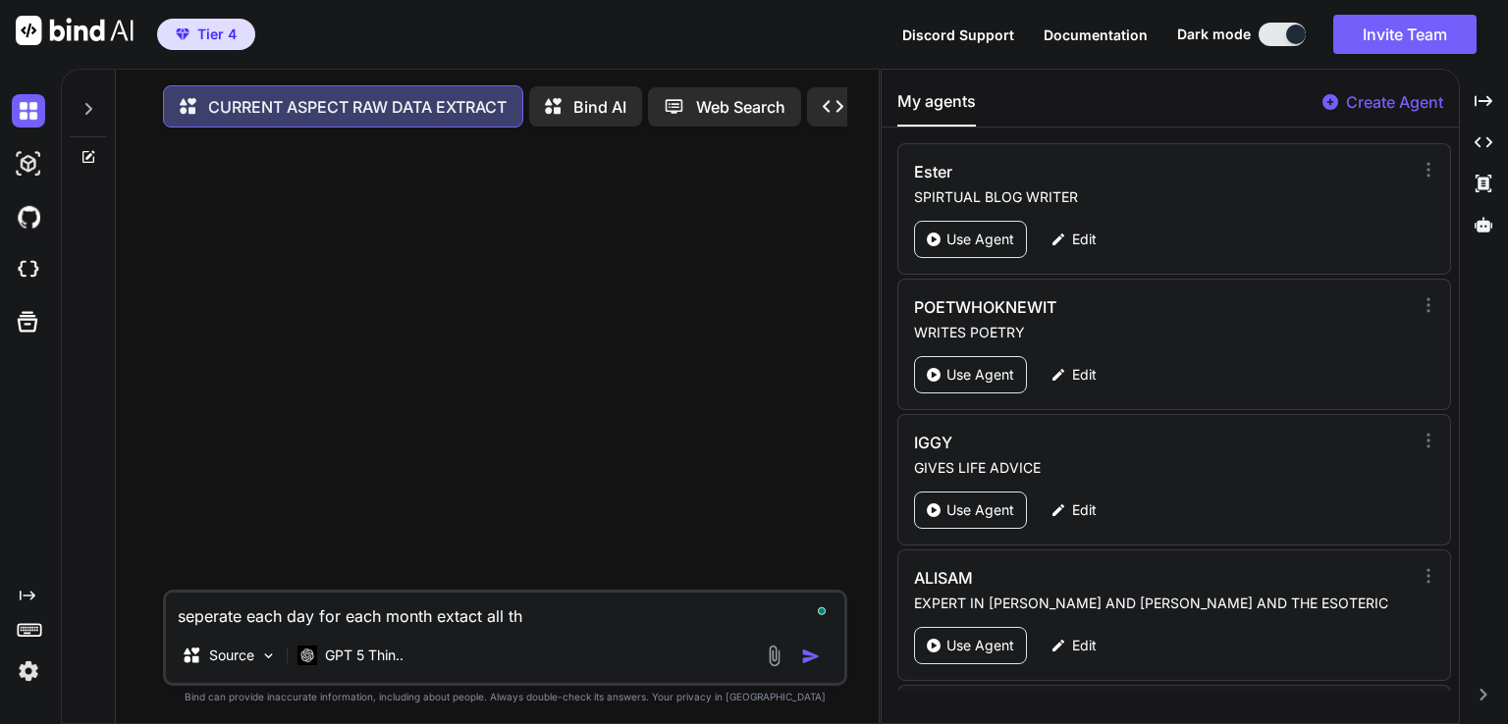
type textarea "x"
type textarea "seperate each day for each month extact all the"
type textarea "x"
type textarea "seperate each day for each month extact all the"
type textarea "x"
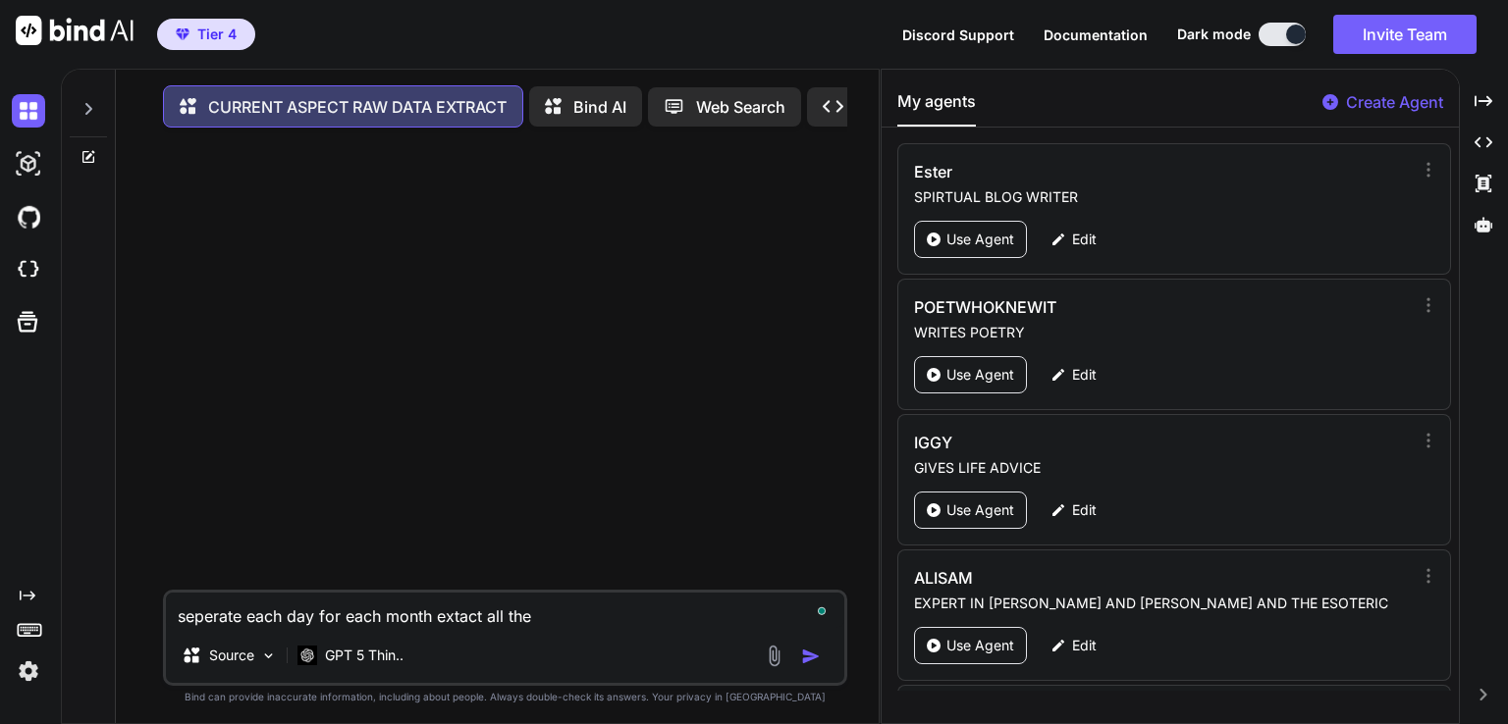
type textarea "seperate each day for each month extact all the s"
type textarea "x"
type textarea "seperate each day for each month extact all the su"
type textarea "x"
type textarea "seperate each day for each month extact all the sun"
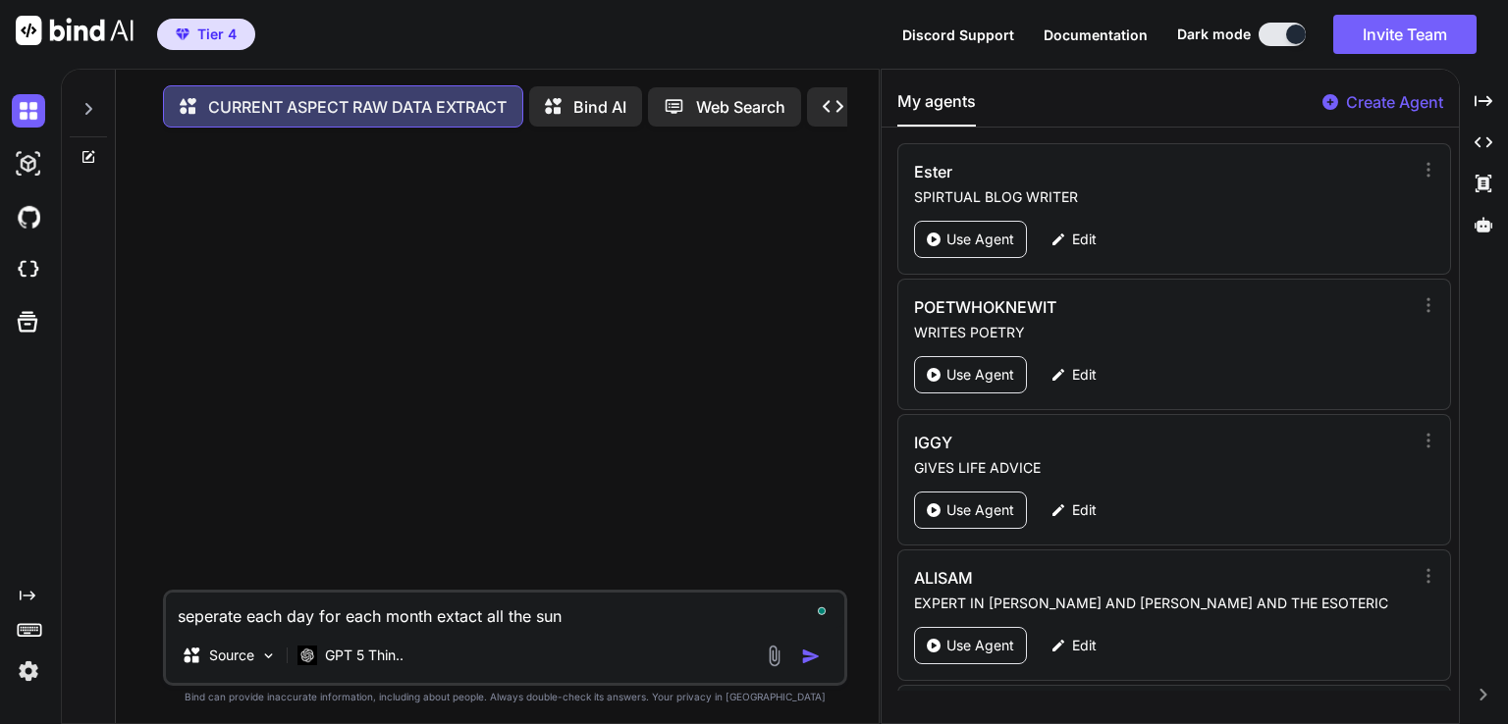
type textarea "x"
type textarea "seperate each day for each month extact all the sun"
type textarea "x"
type textarea "seperate each day for each month extact all the sun t"
type textarea "x"
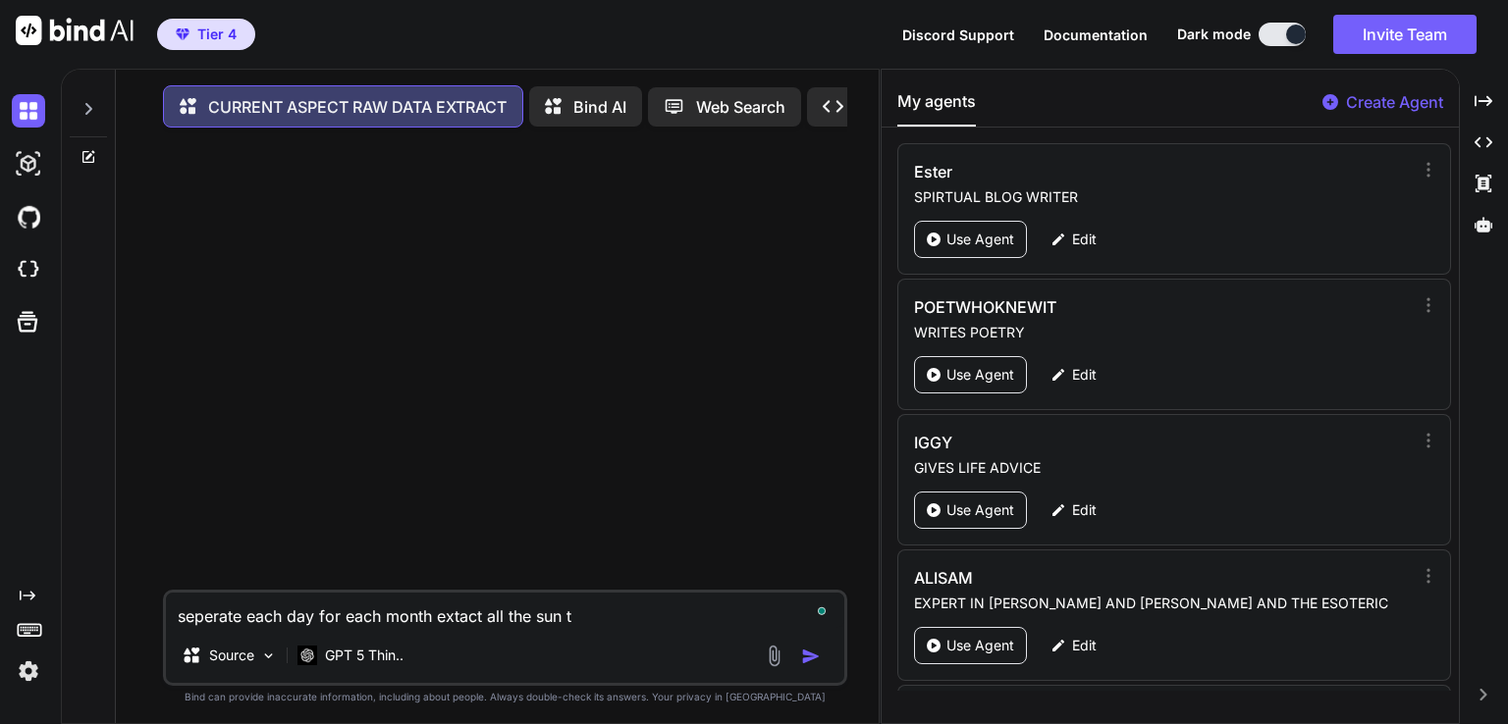
type textarea "seperate each day for each month extact all the sun tr"
type textarea "x"
type textarea "seperate each day for each month extact all the sun tra"
type textarea "x"
type textarea "seperate each day for each month extact all the sun [PERSON_NAME]"
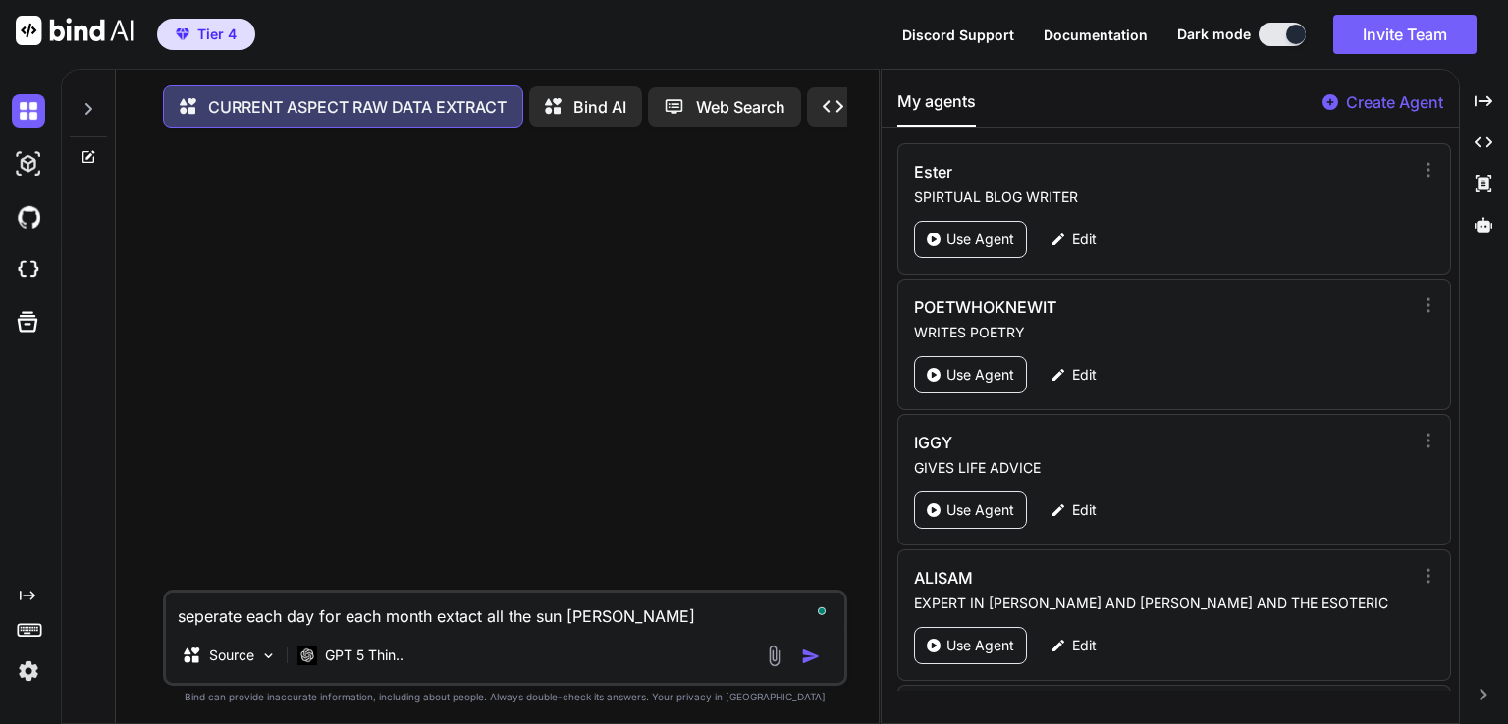
type textarea "x"
type textarea "seperate each day for each month extact all the sun trans"
type textarea "x"
type textarea "seperate each day for each month extact all the sun transi"
type textarea "x"
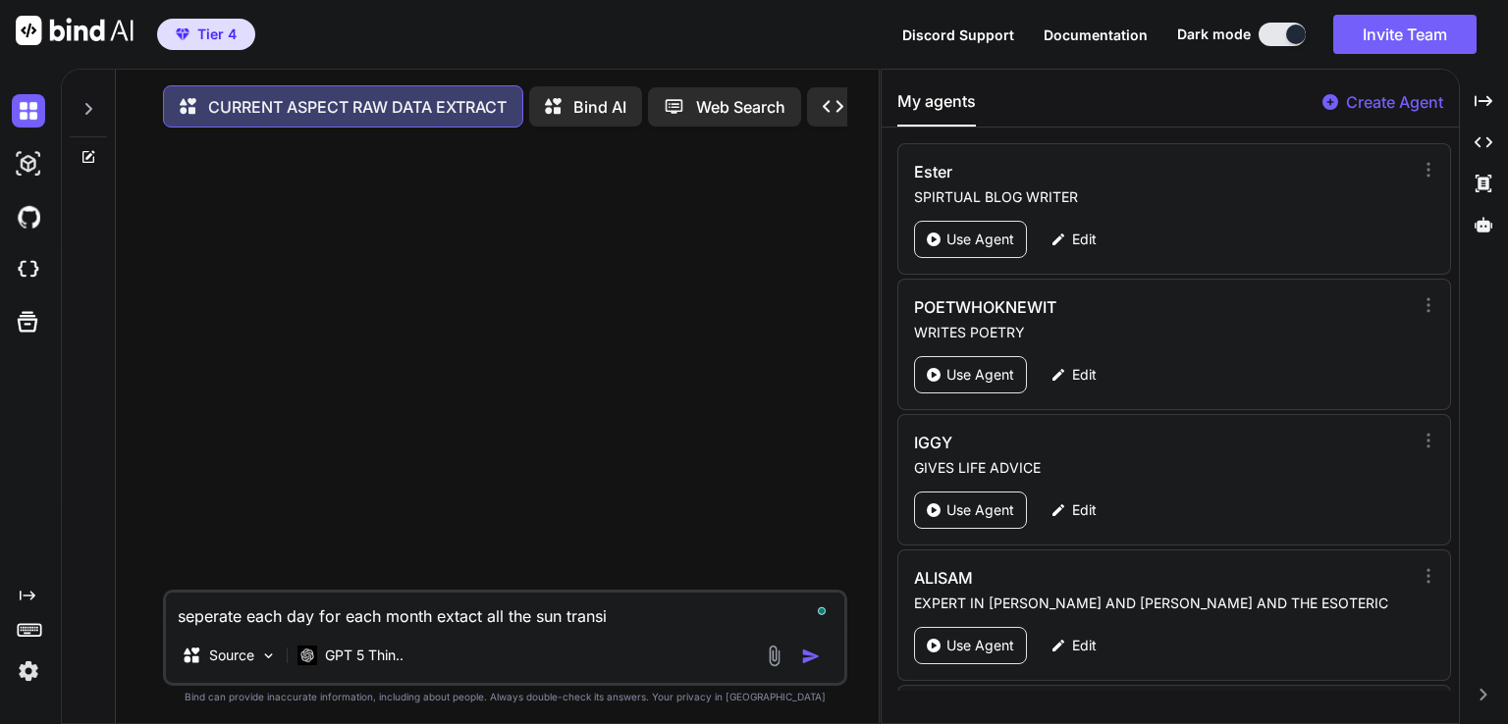
type textarea "seperate each day for each month extact all the sun transis"
type textarea "x"
type textarea "seperate each day for each month extact all the sun transist"
type textarea "x"
type textarea "seperate each day for each month extact all the sun transis"
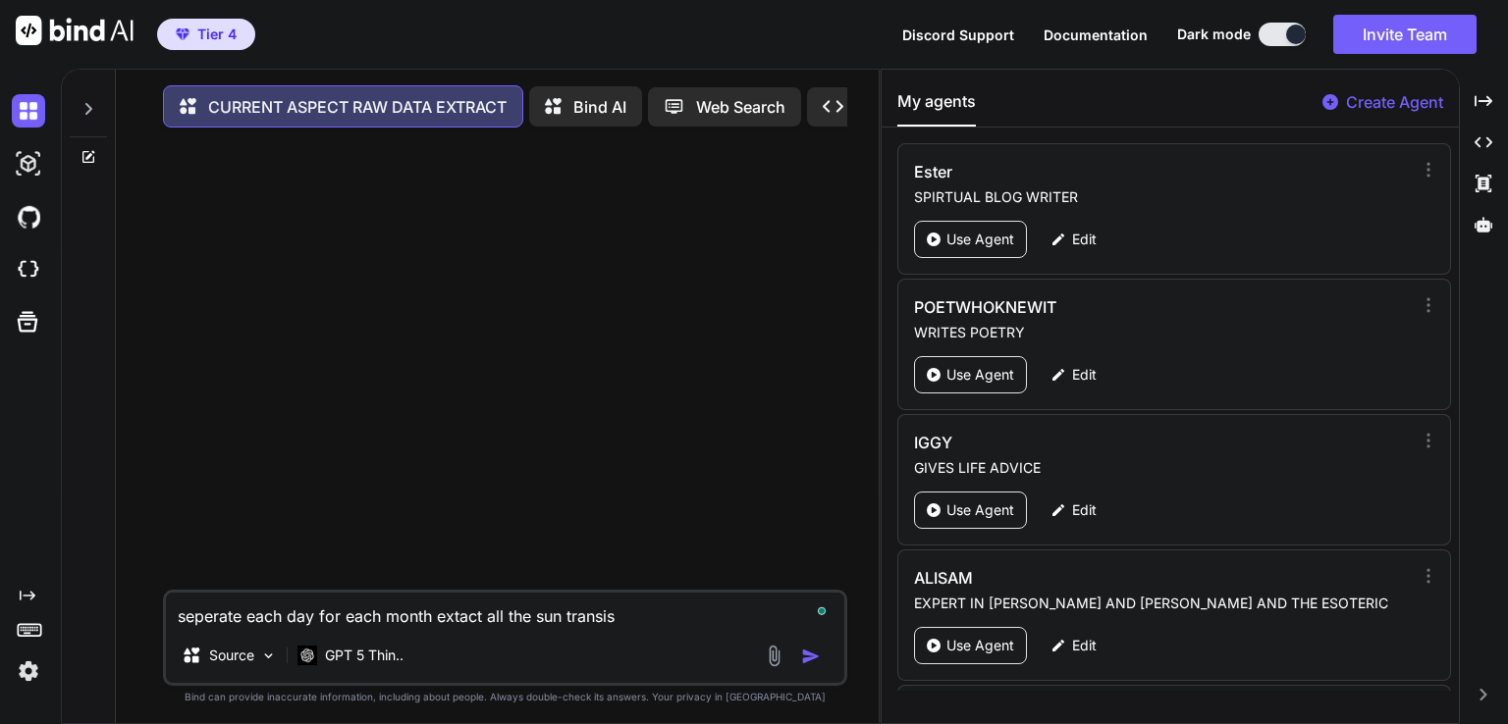
type textarea "x"
type textarea "seperate each day for each month extact all the sun transi"
type textarea "x"
type textarea "seperate each day for each month extact all the sun transit"
type textarea "x"
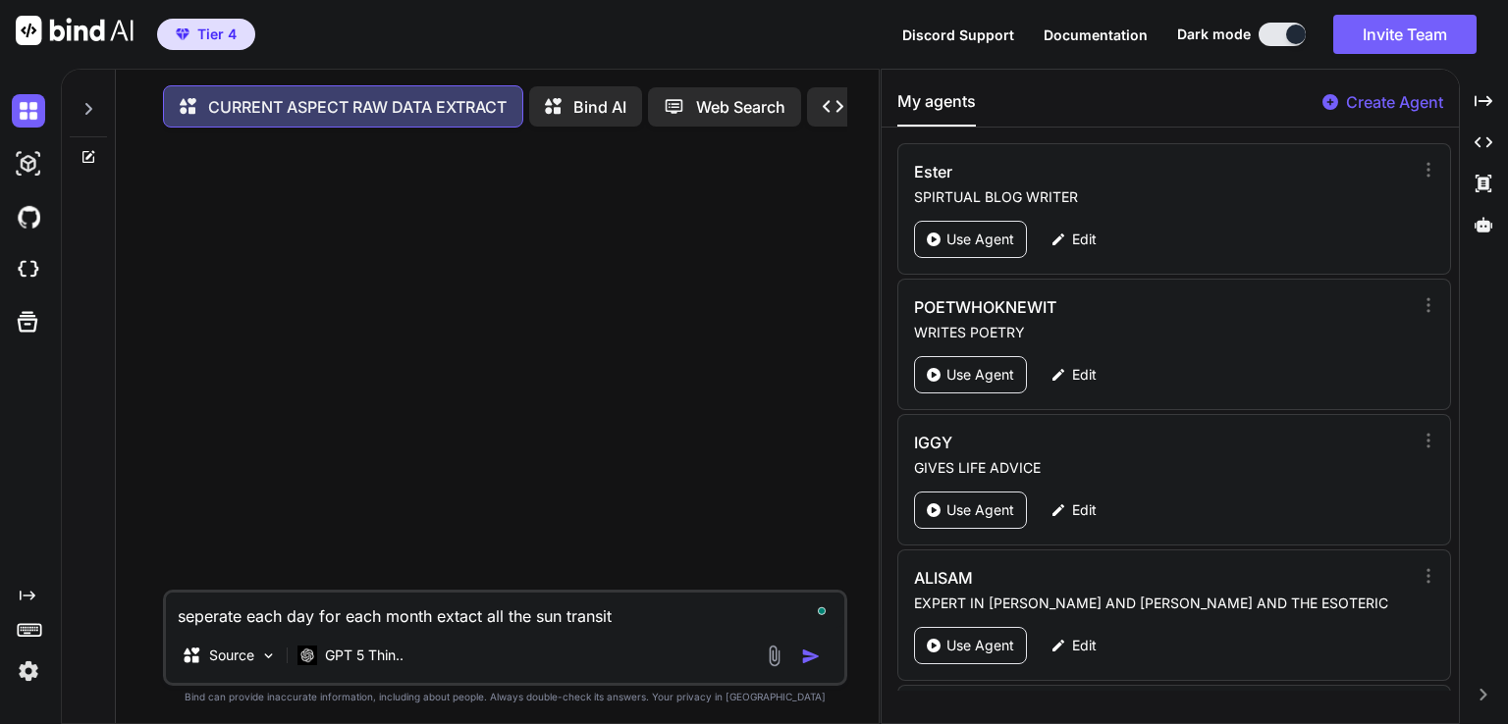
type textarea "seperate each day for each month extact all the sun transits"
type textarea "x"
type textarea "seperate each day for each month extact all the sun transits"
type textarea "x"
type textarea "seperate each day for each month extact all the sun transits f"
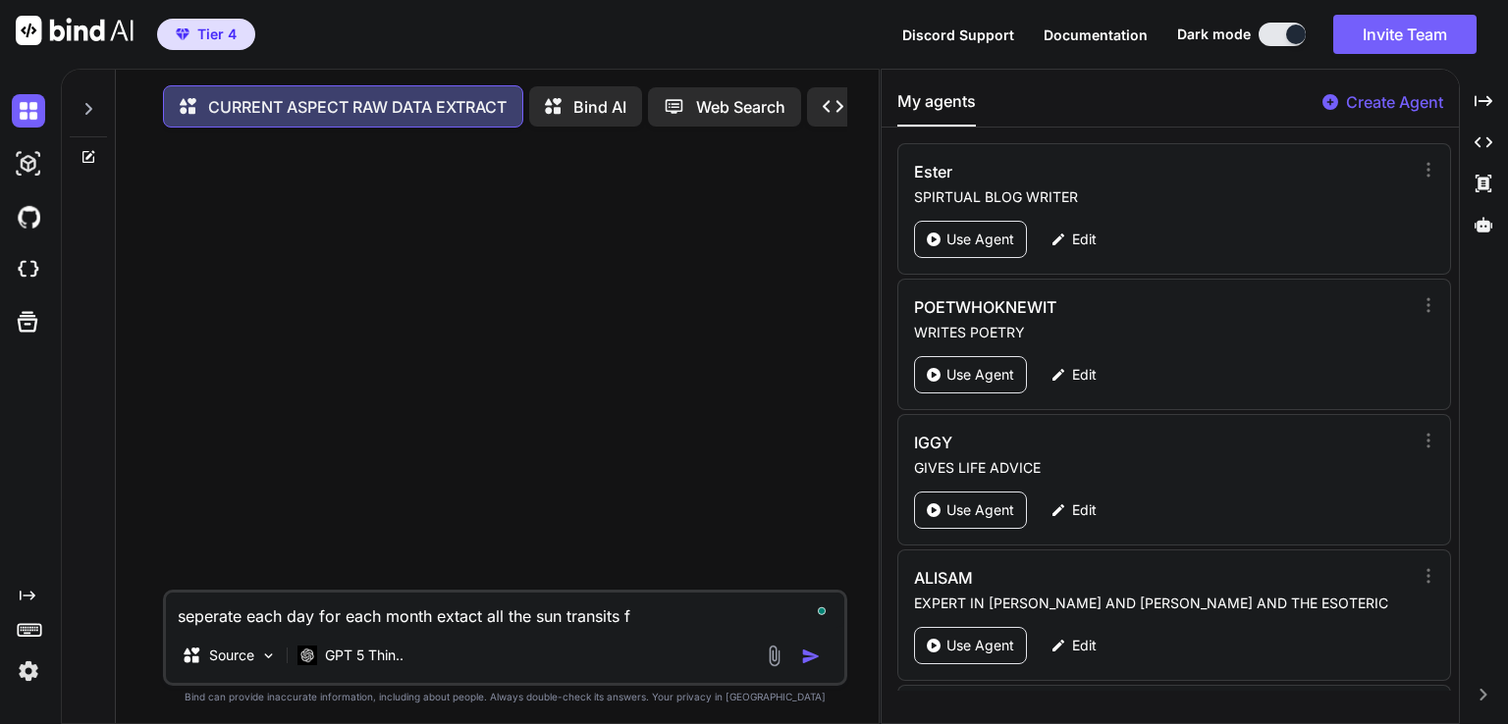
type textarea "x"
type textarea "seperate each day for each month extact all the sun transits fo"
type textarea "x"
type textarea "seperate each day for each month extact all the sun transits for"
type textarea "x"
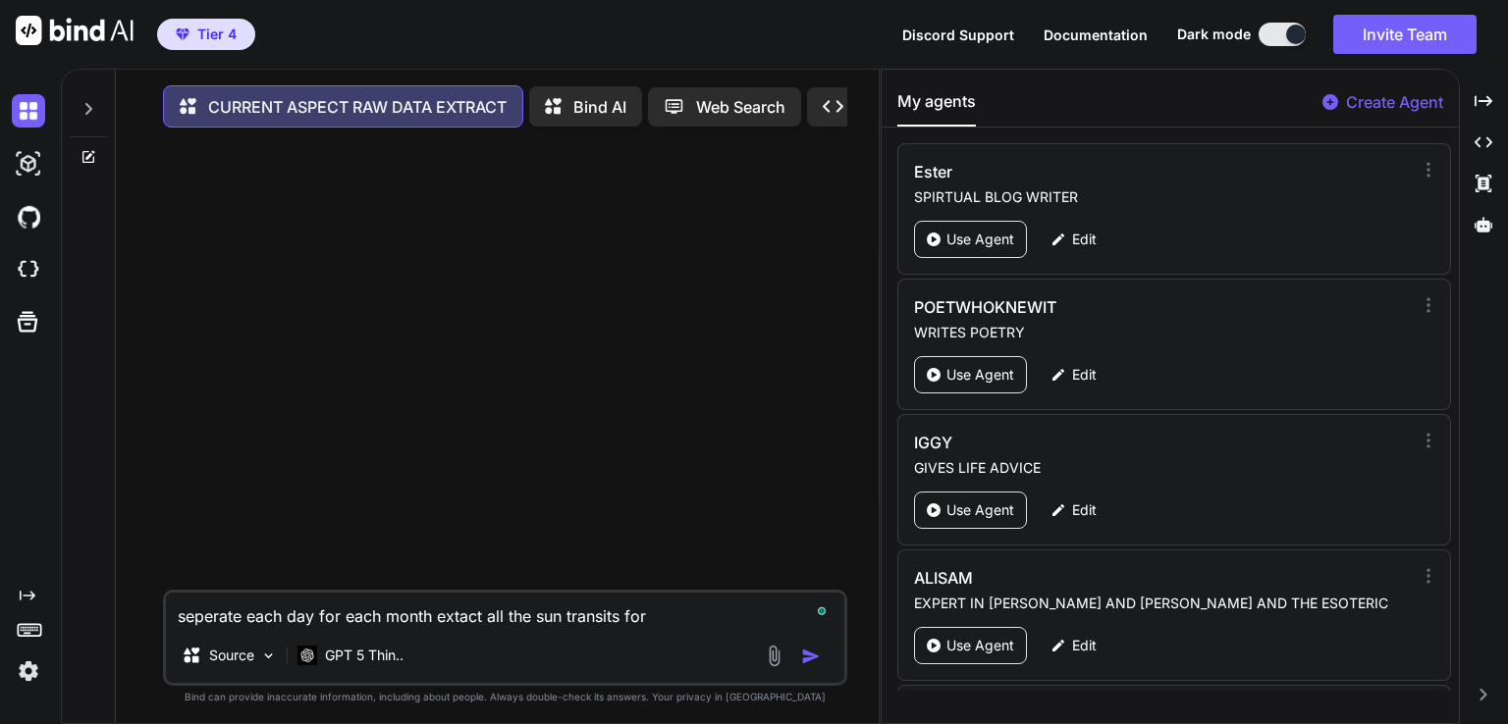
type textarea "seperate each day for each month extact all the sun transits for"
type textarea "x"
type textarea "seperate each day for each month extact all the sun transits for 2"
type textarea "x"
type textarea "seperate each day for each month extact all the sun transits for 20"
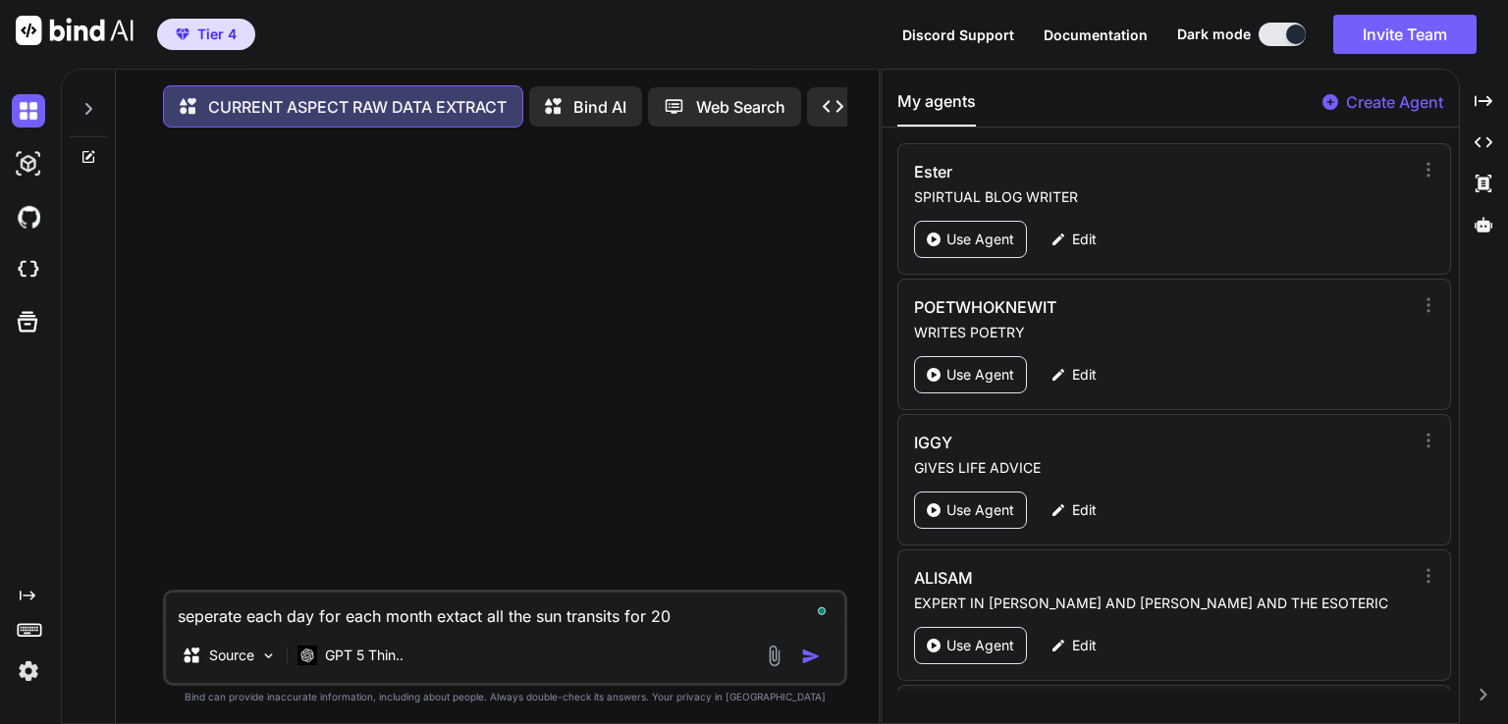
type textarea "x"
type textarea "seperate each day for each month extact all the sun transits for 202"
type textarea "x"
type textarea "seperate each day for each month extact all the sun transits for 2026"
type textarea "x"
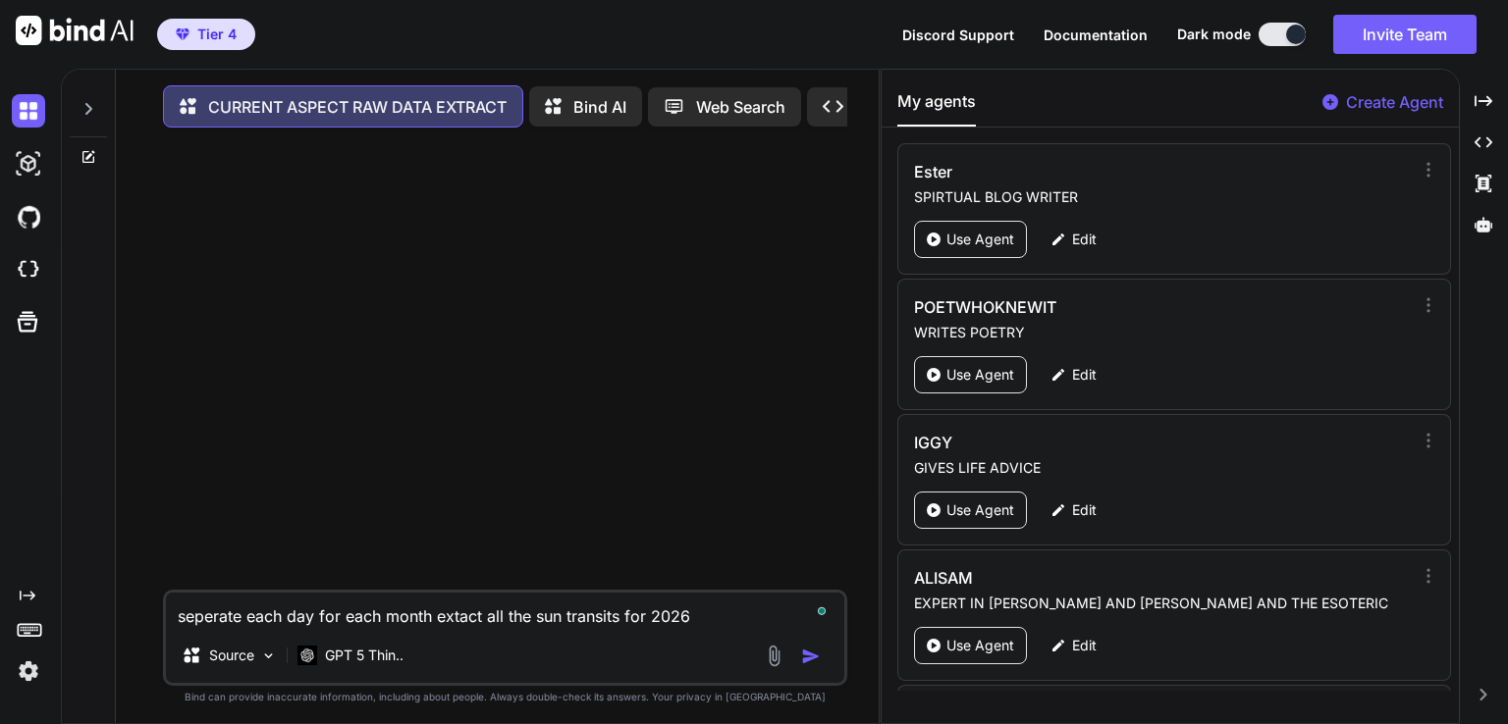
type textarea "seperate each day for each month extact all the sun transits for 2026,"
type textarea "x"
type textarea "seperate each day for each month extact all the sun transits for 2026,"
type textarea "x"
type textarea "seperate each day for each month extact all the sun transits for 2026, v"
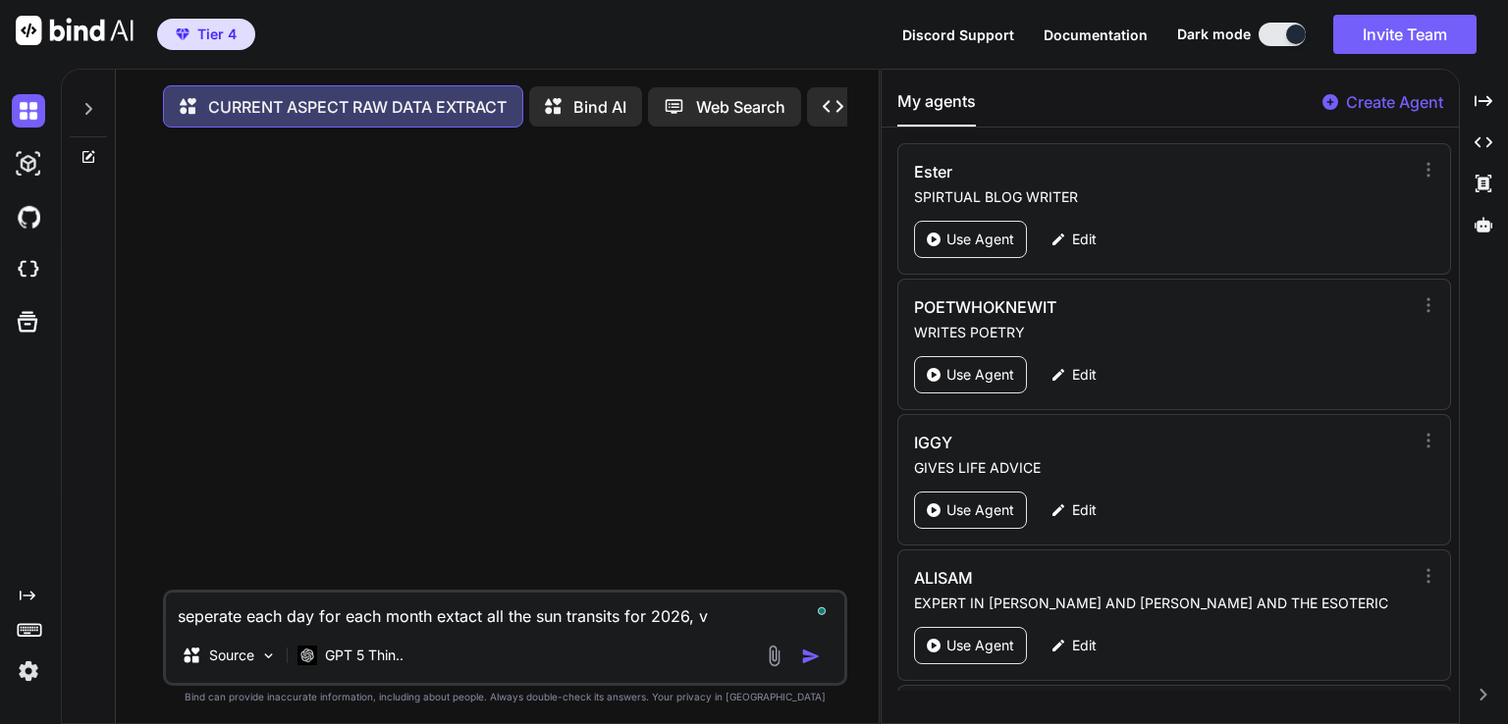
type textarea "x"
type textarea "seperate each day for each month extact all the sun transits for 2026, ve"
type textarea "x"
type textarea "seperate each day for each month extact all the sun transits for 2026, ver"
type textarea "x"
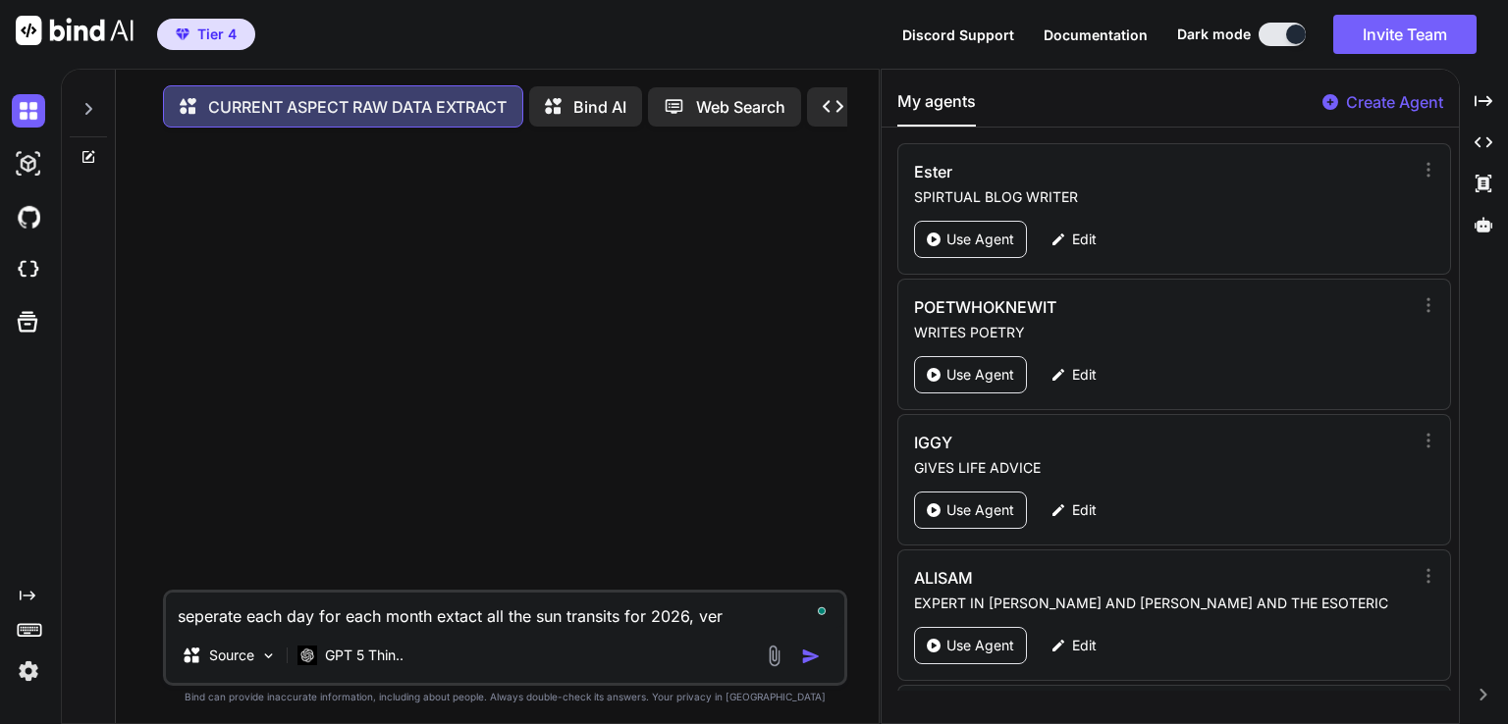
type textarea "seperate each day for each month extact all the sun transits for 2026, verf"
type textarea "x"
type textarea "seperate each day for each month extact all the sun transits for 2026, verfi"
type textarea "x"
type textarea "seperate each day for each month extact all the sun transits for 2026, verfiy"
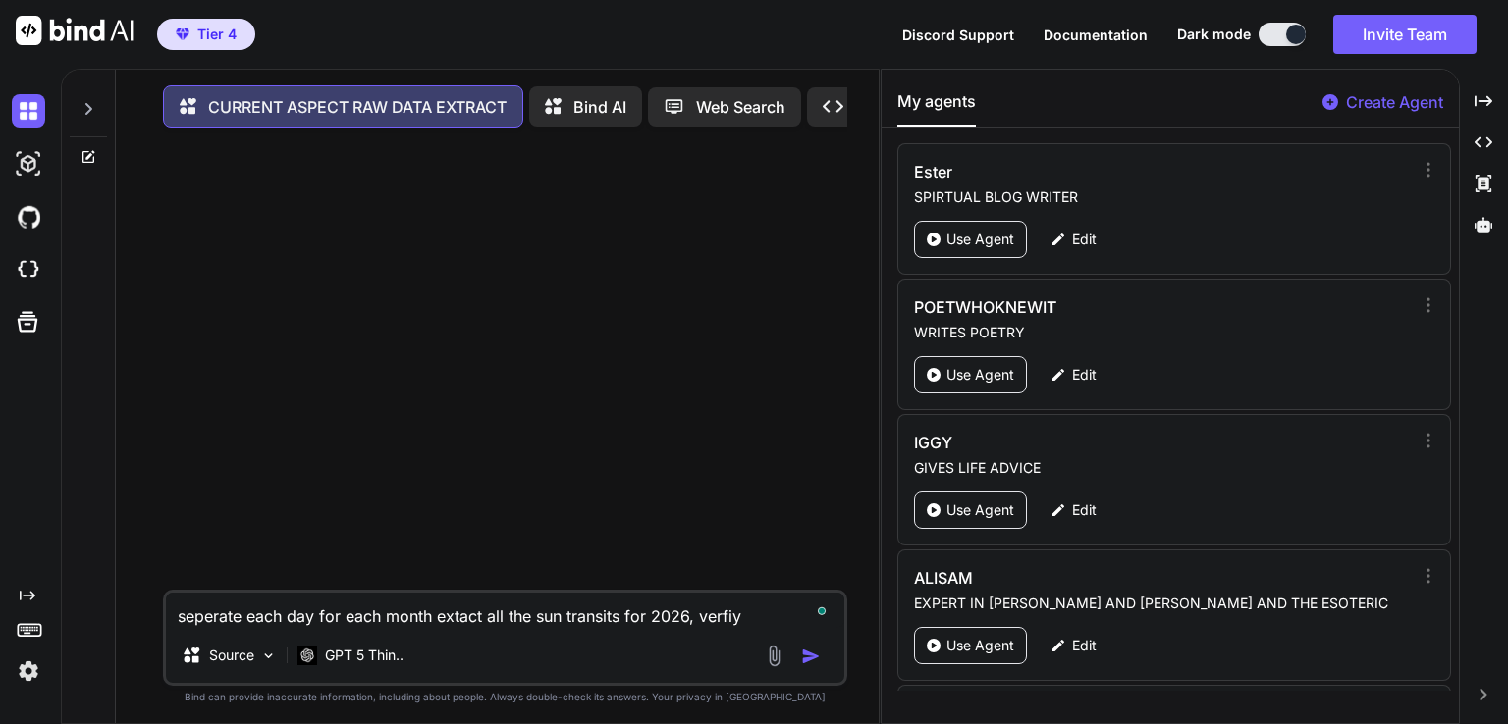
type textarea "x"
type textarea "seperate each day for each month extact all the sun transits for 2026, verfiyi"
type textarea "x"
type textarea "seperate each day for each month extact all the sun transits for 2026, verfiyin"
type textarea "x"
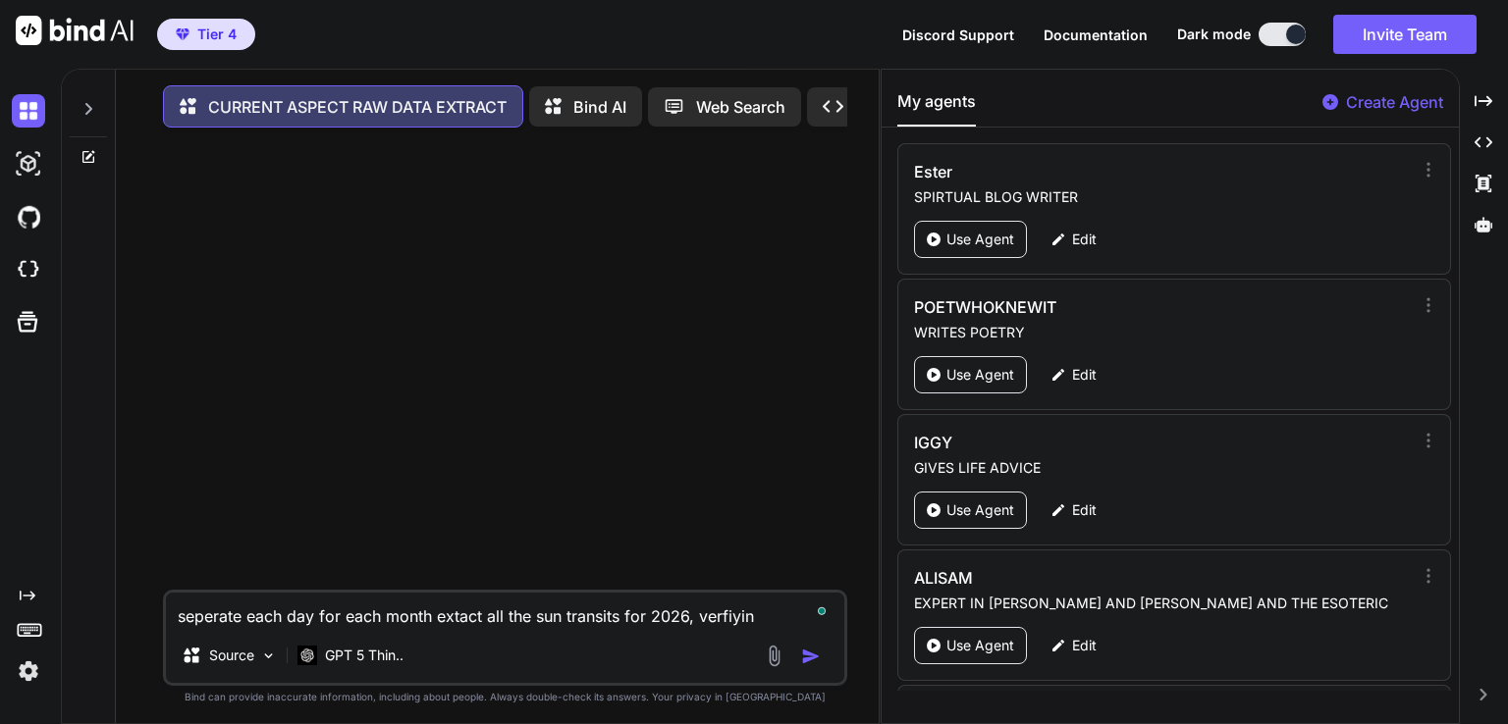
type textarea "seperate each day for each month extact all the sun transits for 2026, verfiying"
type textarea "x"
type textarea "seperate each day for each month extact all the sun transits for 2026, verfiying"
type textarea "x"
type textarea "seperate each day for each month extact all the sun transits for 2026, verfiyin…"
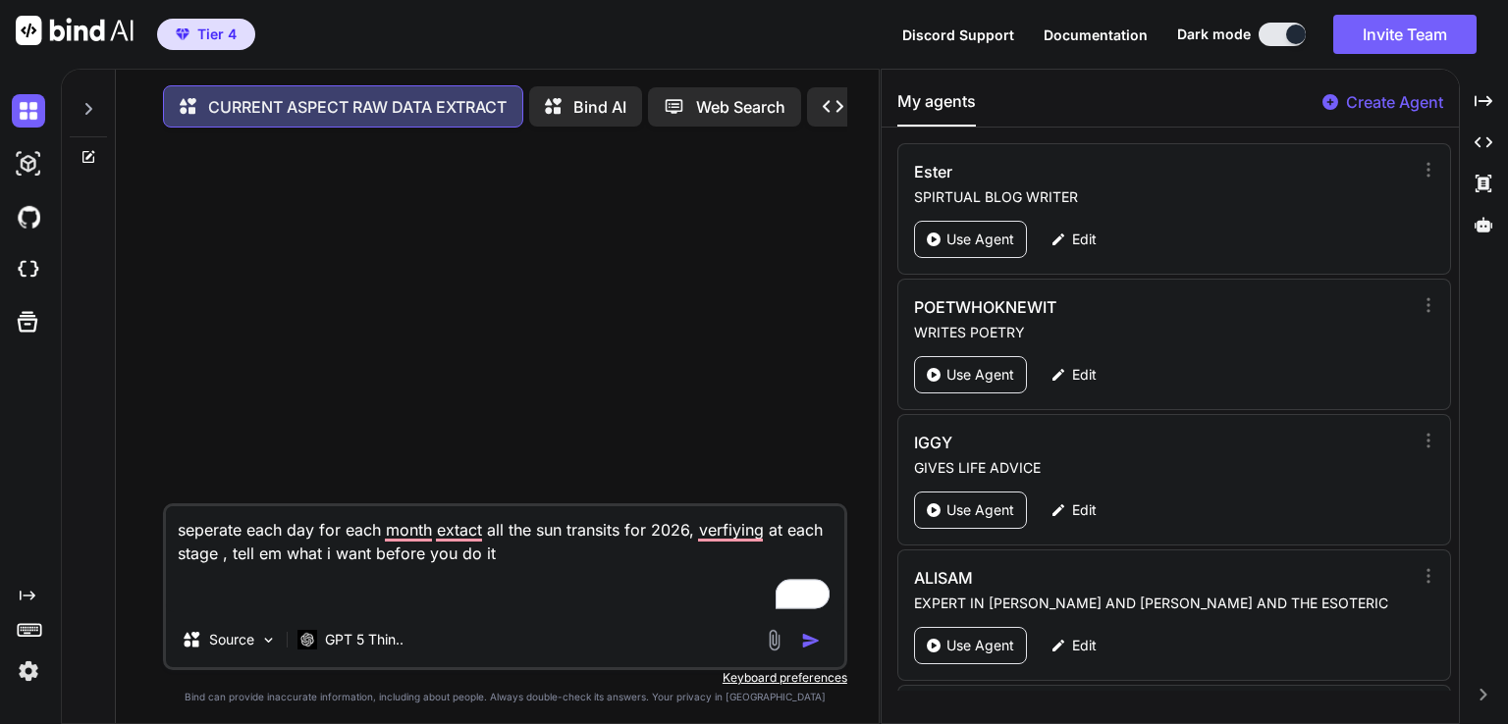
click at [469, 594] on textarea "seperate each day for each month extact all the sun transits for 2026, verfiyin…" at bounding box center [505, 559] width 678 height 106
paste textarea "Hit,Planet 1 Type,Planet 1 Name,Aspect,Planet 2 Name,Planet 2 Type,Event,Enteri…"
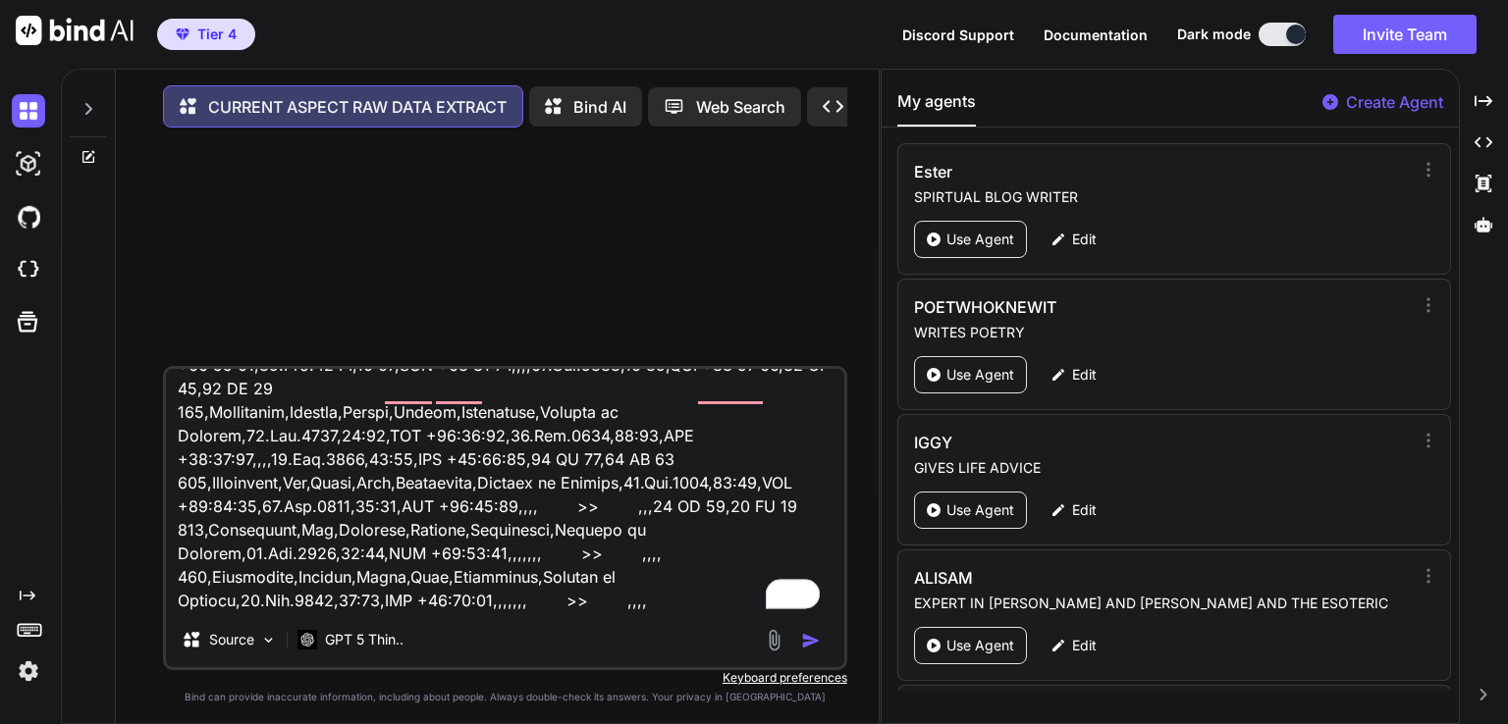
scroll to position [28670, 0]
click at [808, 646] on img "button" at bounding box center [811, 641] width 20 height 20
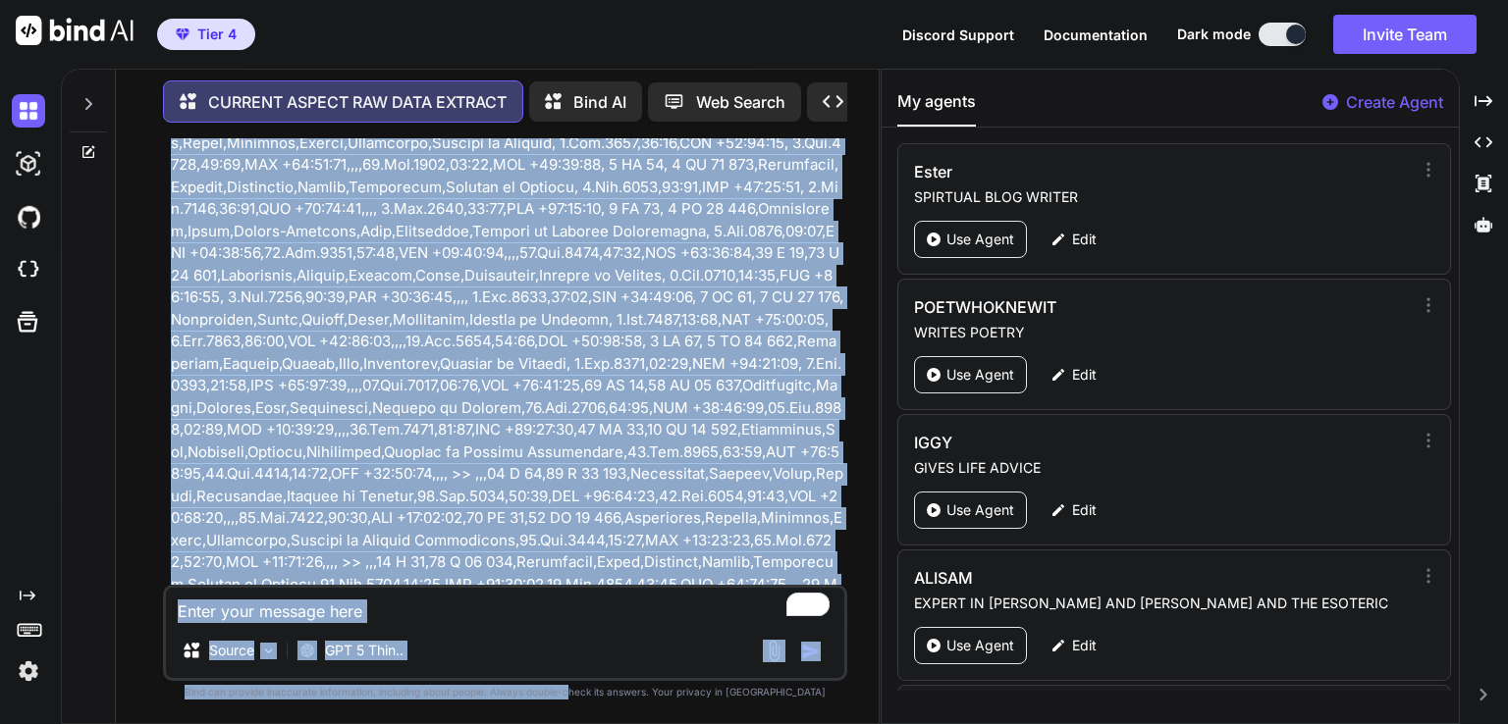
scroll to position [18090, 0]
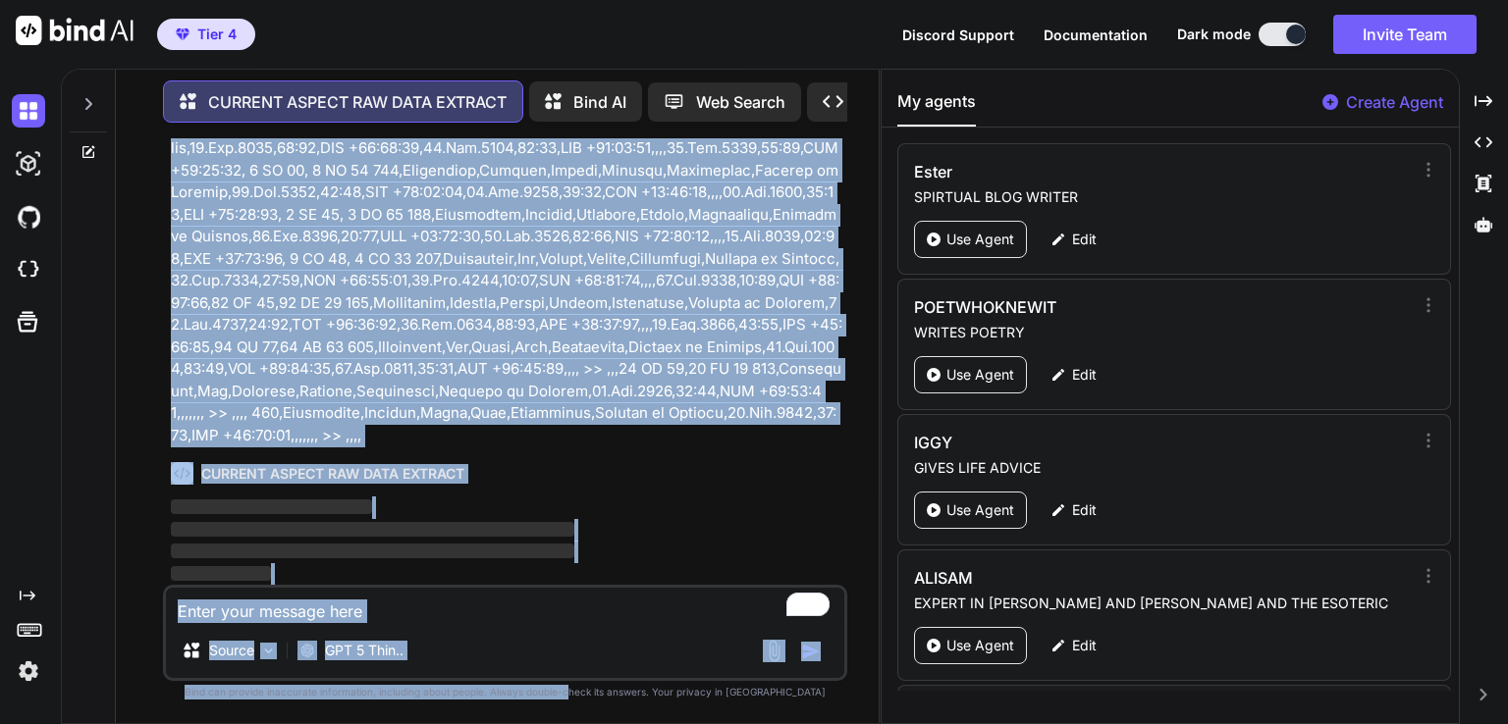
drag, startPoint x: 624, startPoint y: 376, endPoint x: 609, endPoint y: 762, distance: 386.1
click at [609, 723] on html "Tier 4 Discord Support Documentation Dark mode Invite Team Created with Pixso. …" at bounding box center [754, 362] width 1508 height 724
click at [624, 471] on div "CURRENT ASPECT RAW DATA EXTRACT" at bounding box center [507, 473] width 672 height 23
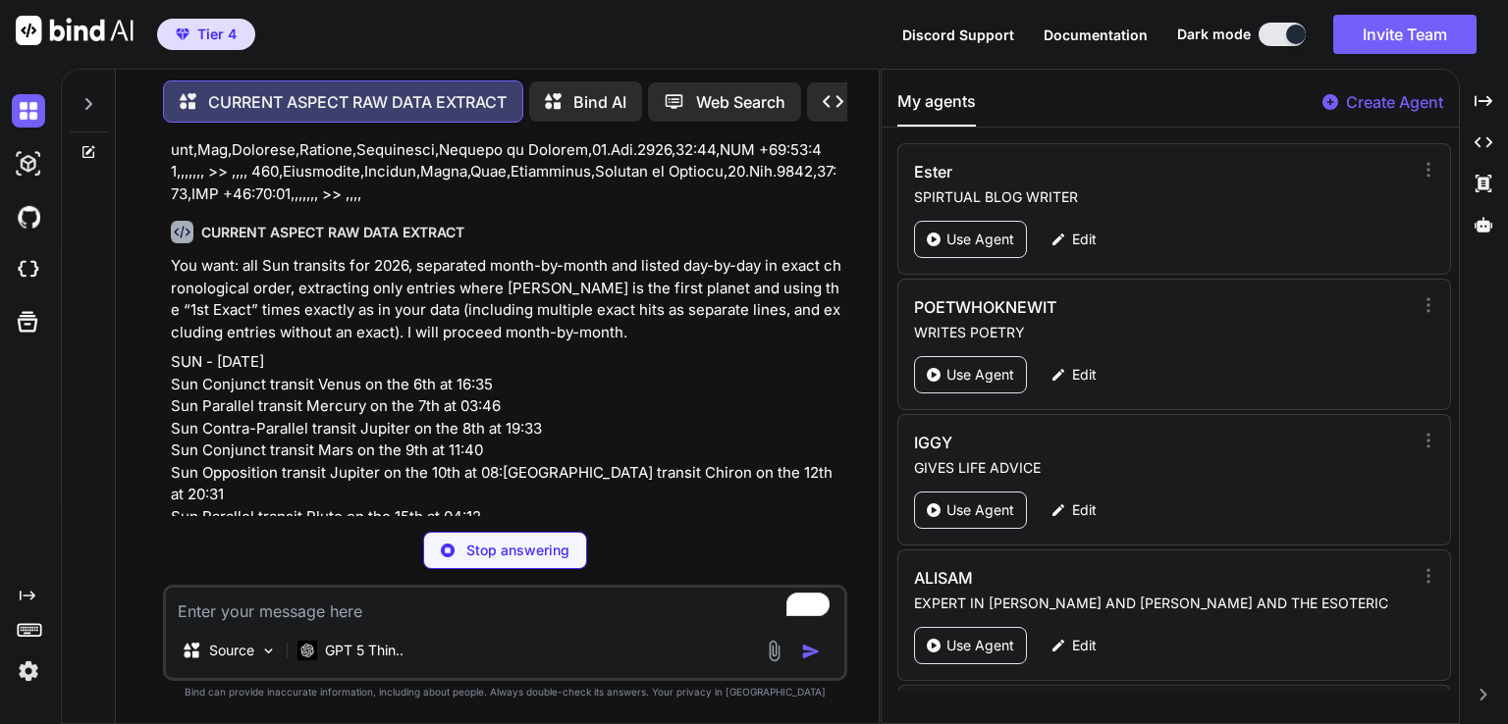
click at [750, 487] on div "CURRENT ASPECT RAW DATA EXTRACT You want: all Sun transits for 2026, separated …" at bounding box center [507, 679] width 672 height 948
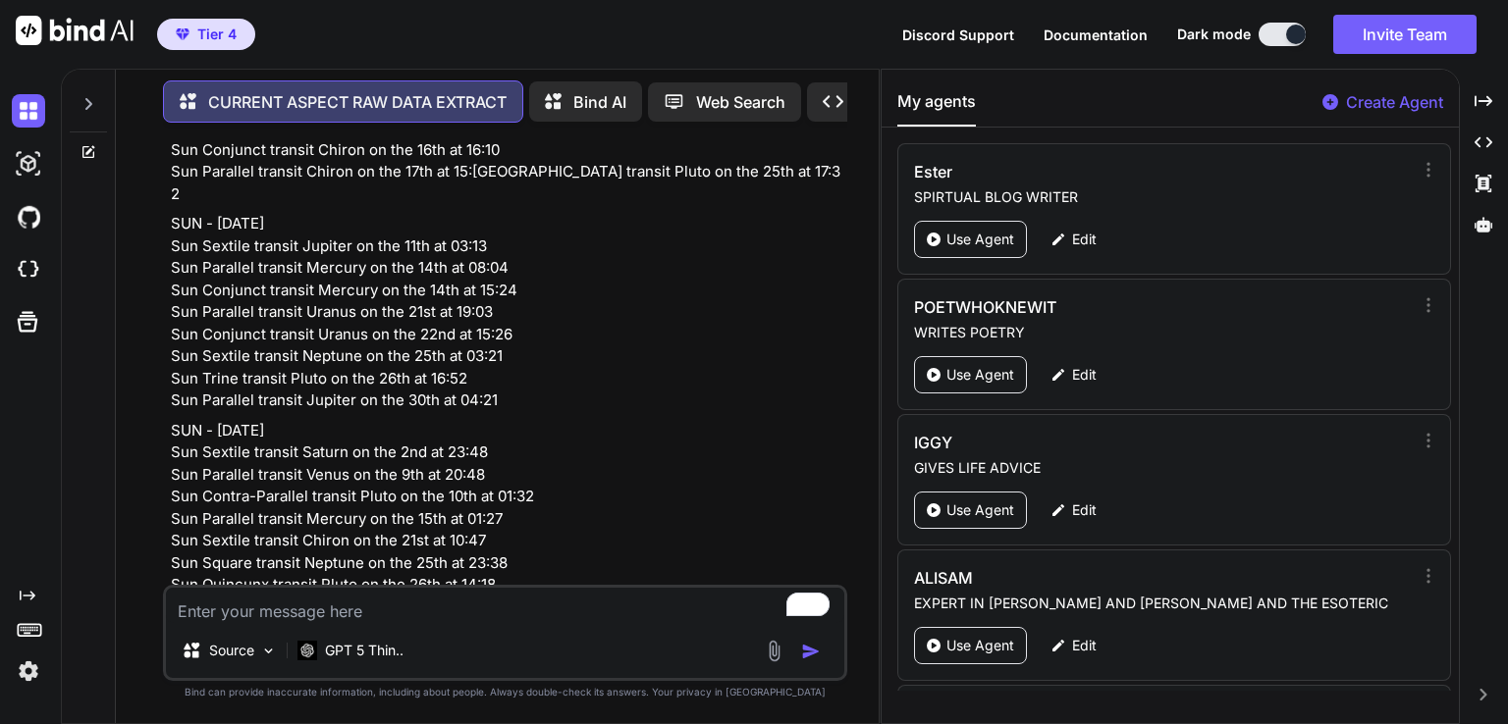
scroll to position [19189, 0]
click at [241, 410] on p "SUN - [DATE] Sun Sextile transit Jupiter on the 11th at 03:13 Sun Parallel tran…" at bounding box center [507, 310] width 672 height 199
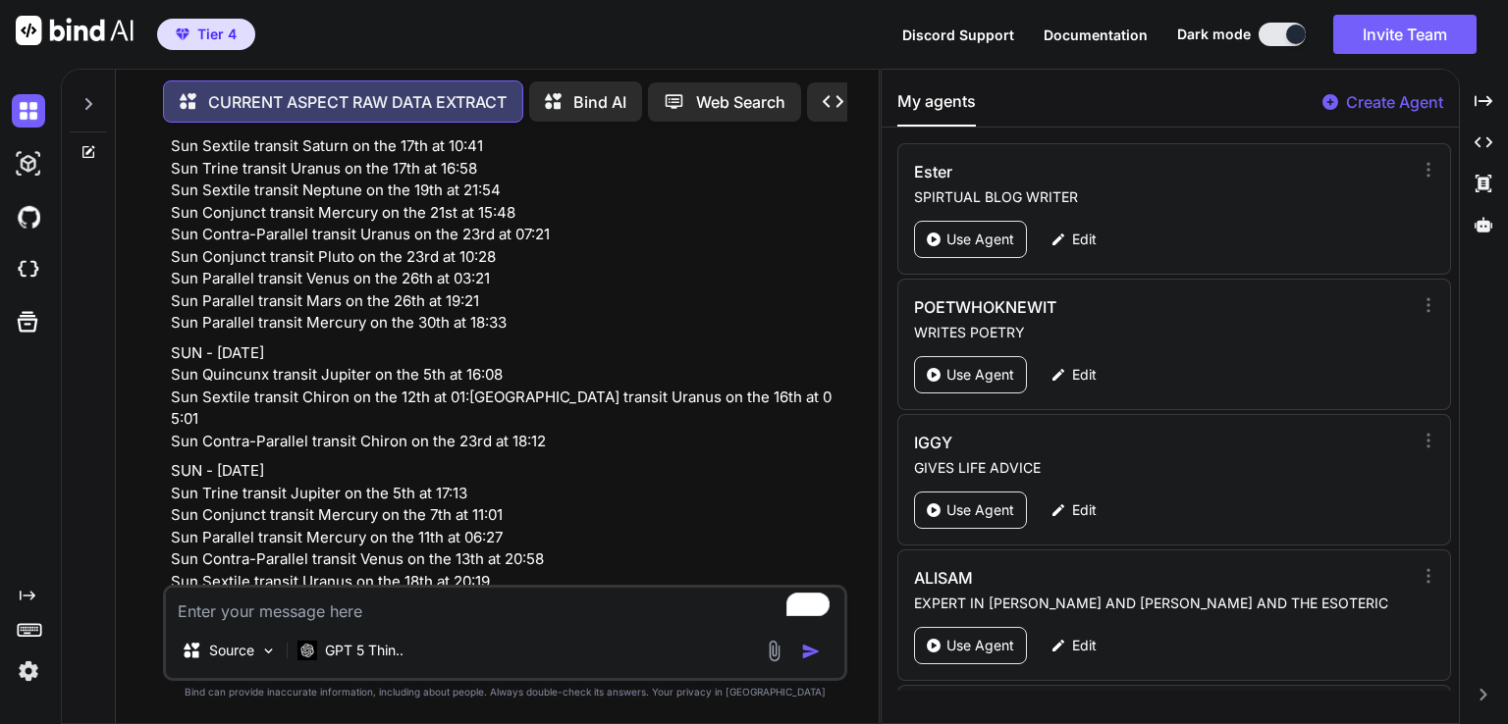
scroll to position [18443, 0]
